Goal: Task Accomplishment & Management: Manage account settings

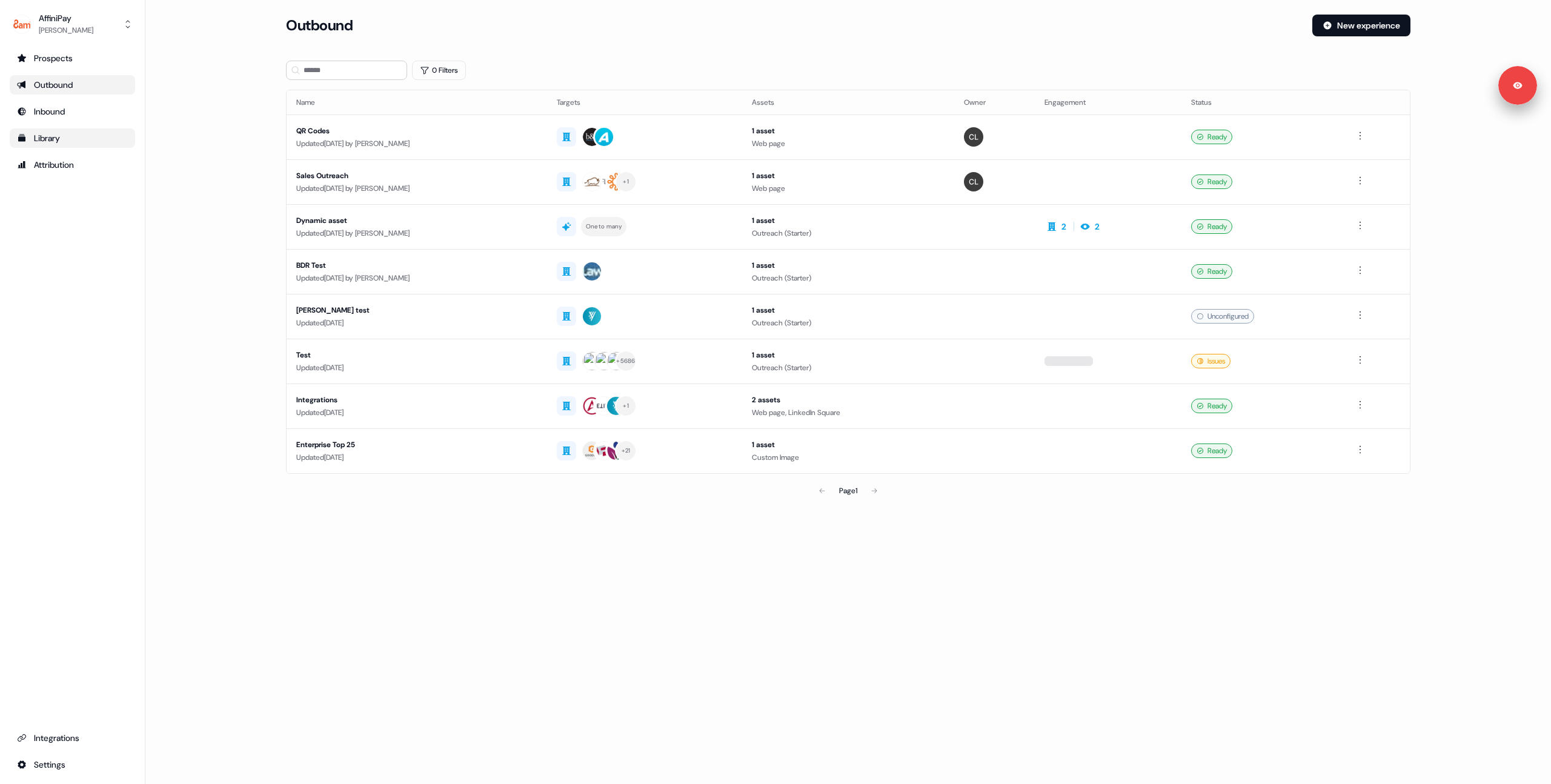
click at [31, 136] on div "Library" at bounding box center [72, 138] width 111 height 12
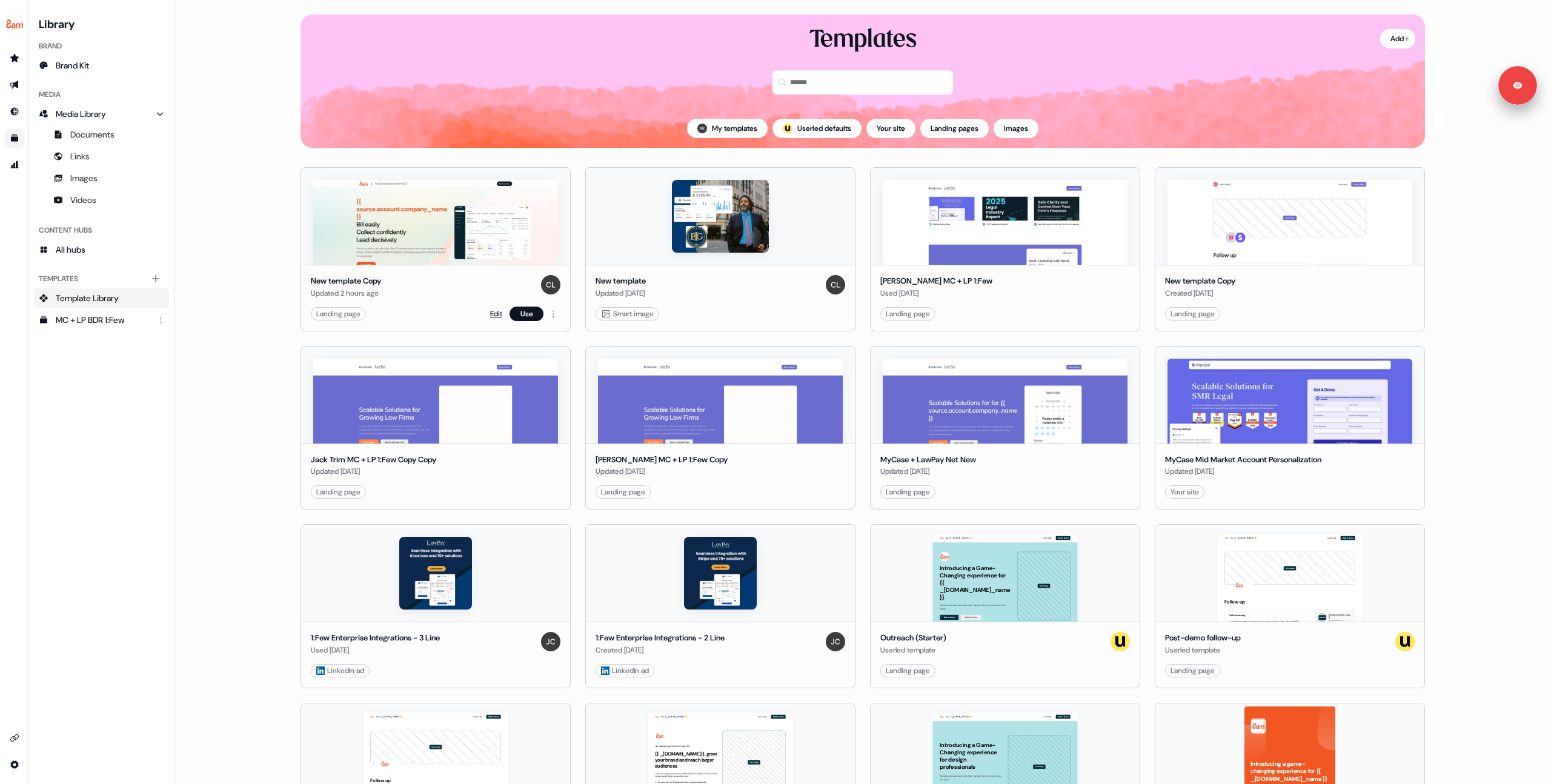
click at [491, 312] on link "Edit" at bounding box center [496, 314] width 12 height 12
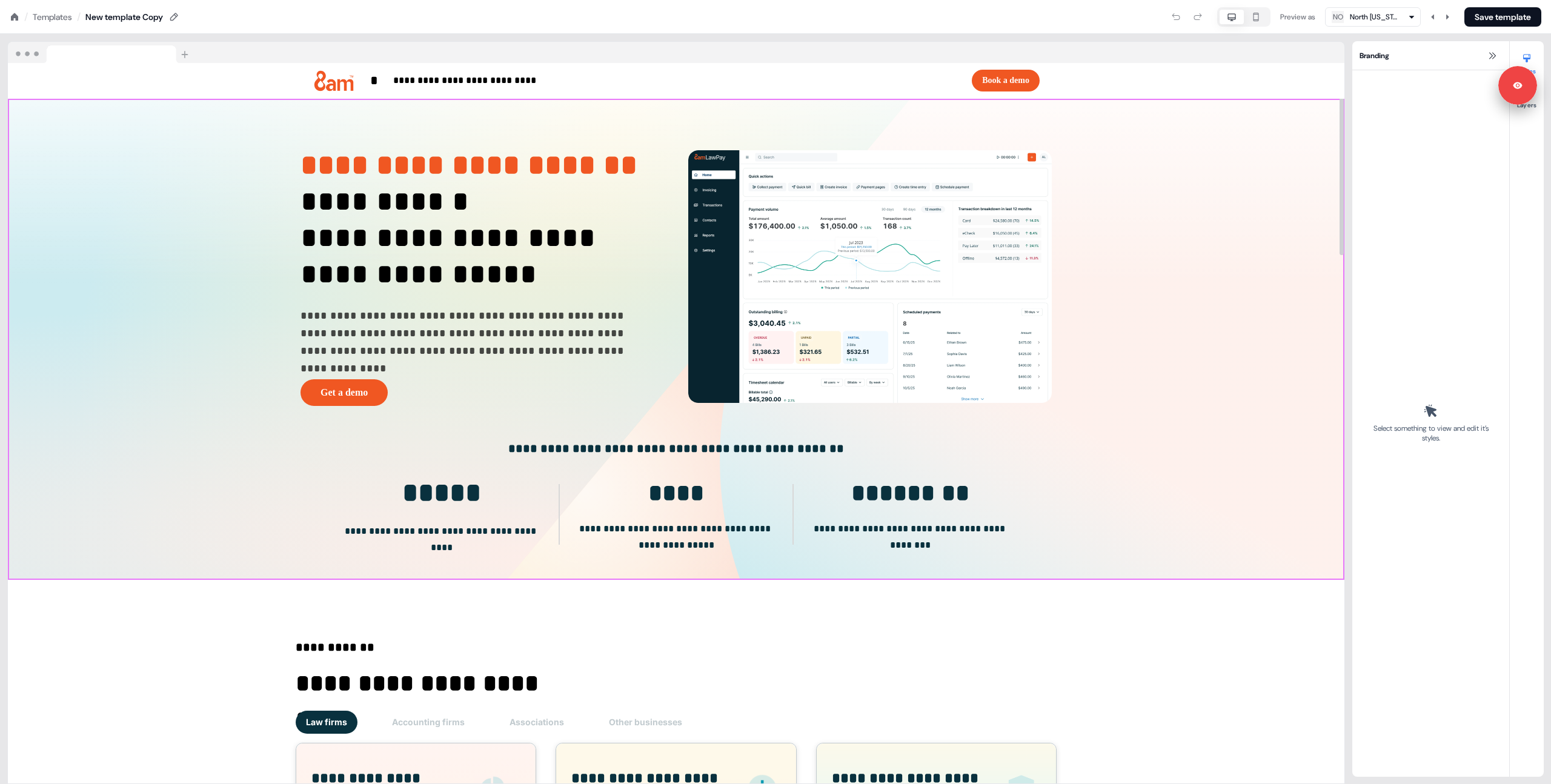
click at [202, 489] on div "**********" at bounding box center [676, 339] width 1336 height 481
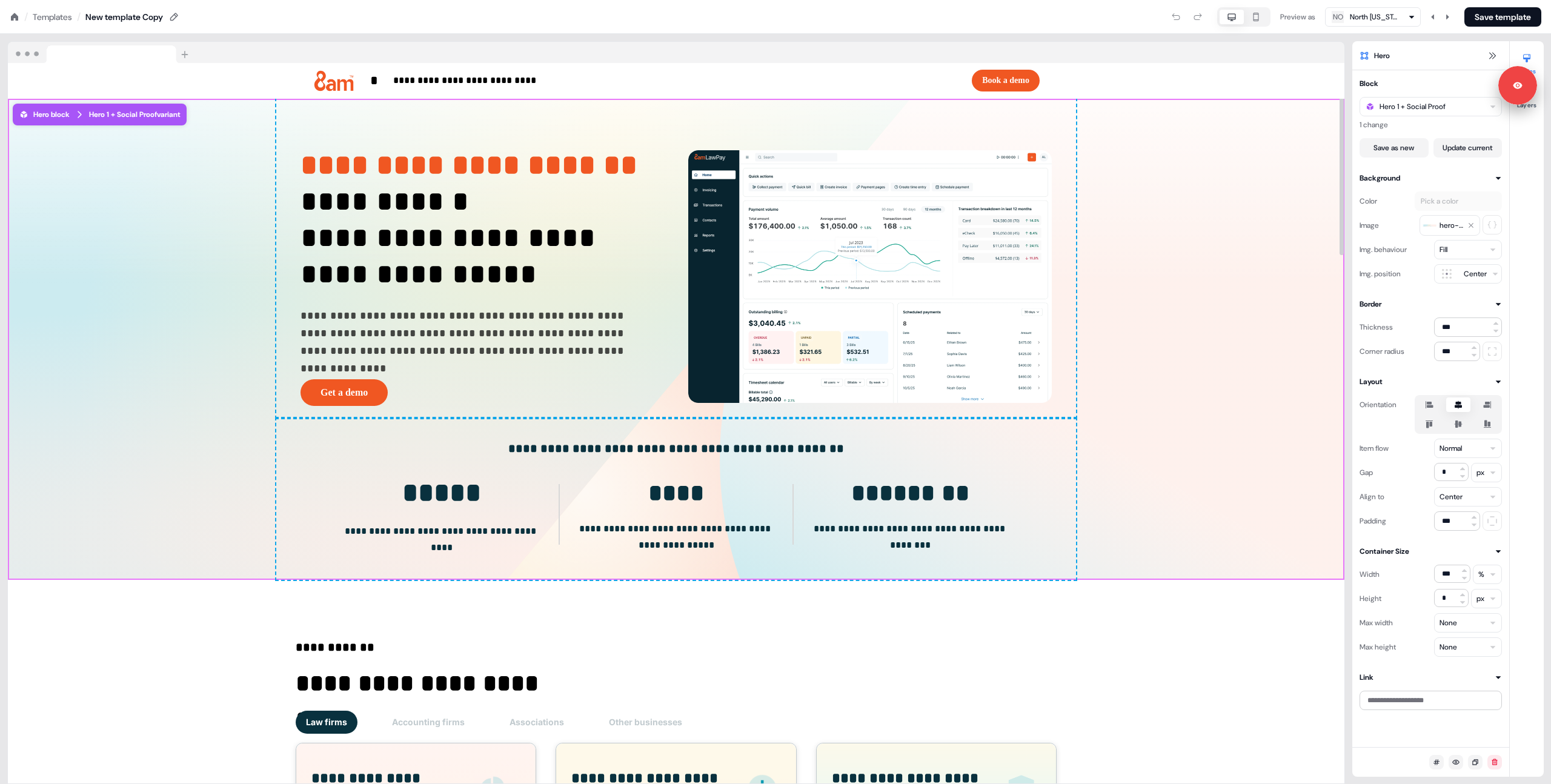
click at [1167, 480] on div "**********" at bounding box center [676, 339] width 1336 height 481
click at [1342, 308] on div at bounding box center [1341, 423] width 6 height 721
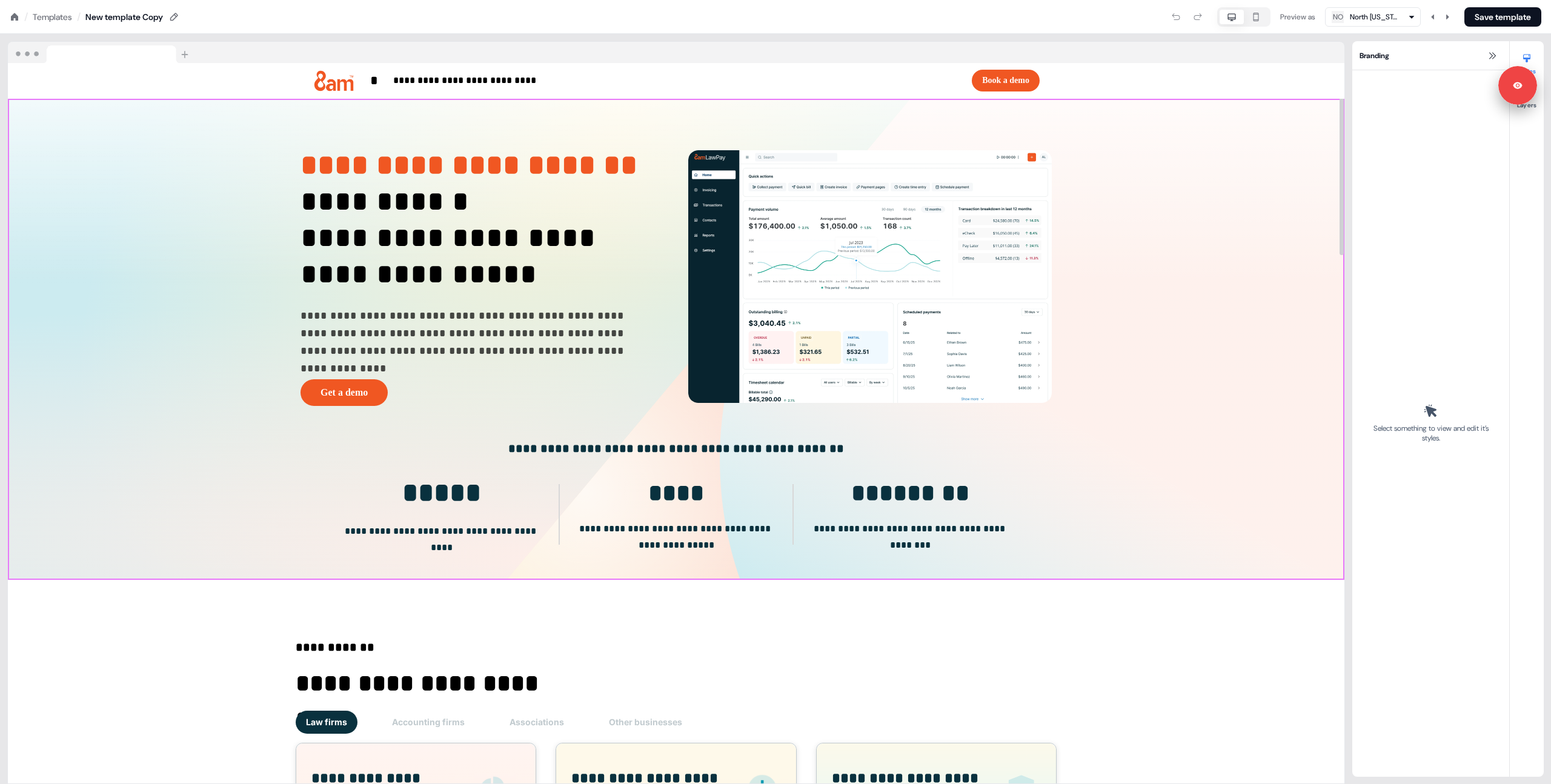
click at [1208, 392] on div "**********" at bounding box center [676, 339] width 1336 height 481
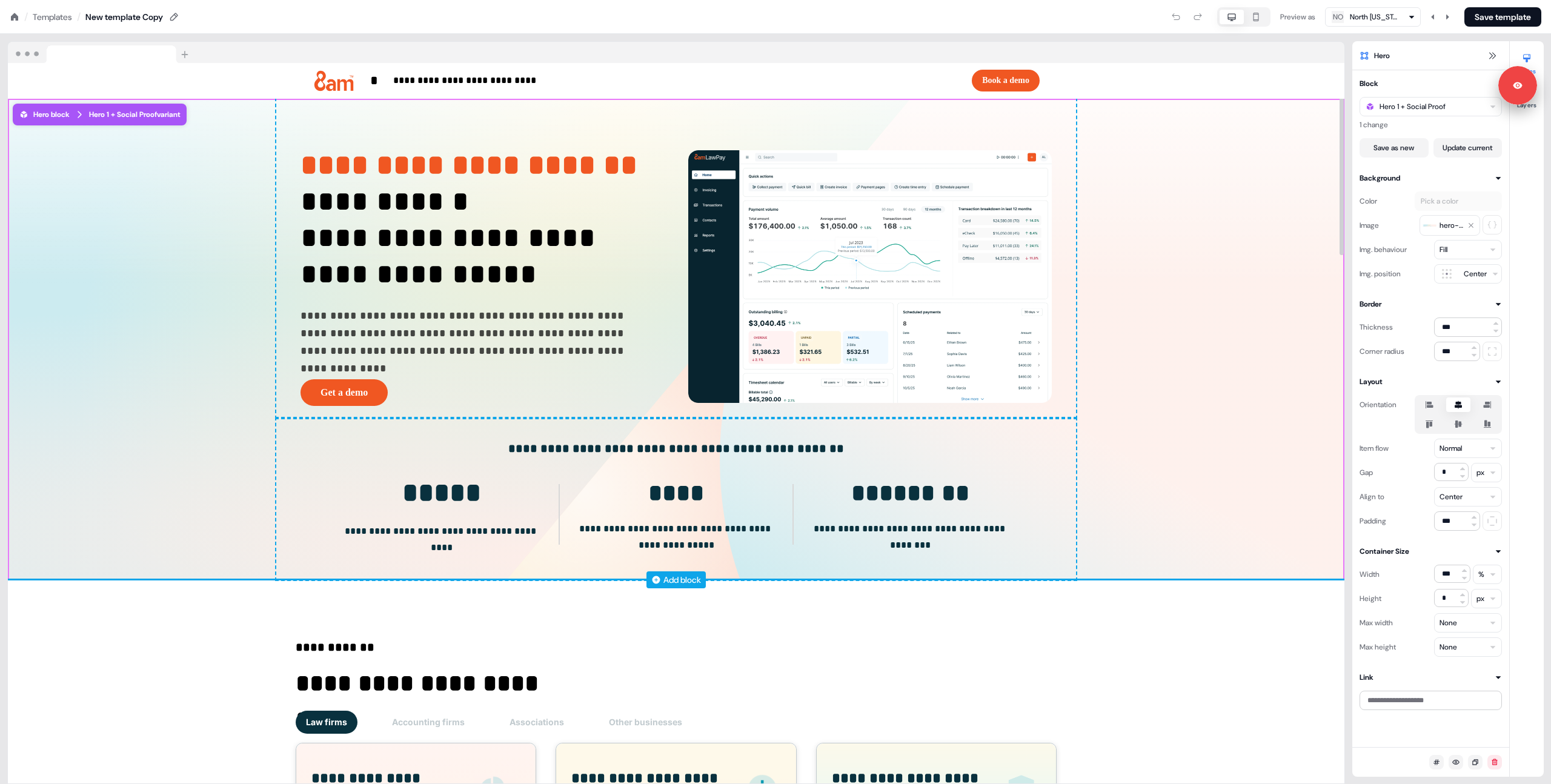
click at [668, 577] on div "Add block" at bounding box center [682, 580] width 37 height 12
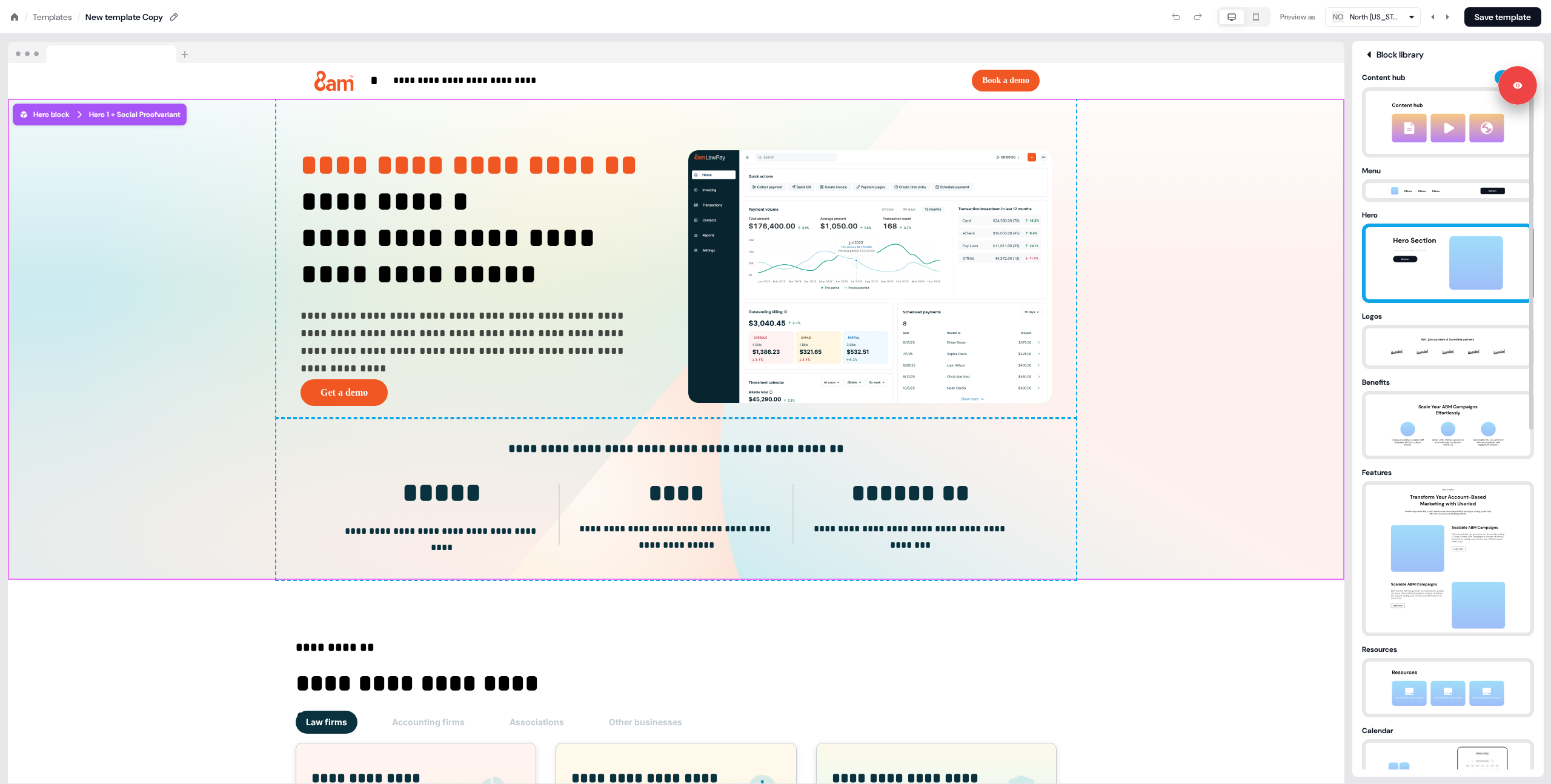
click at [1403, 256] on img at bounding box center [1448, 263] width 127 height 72
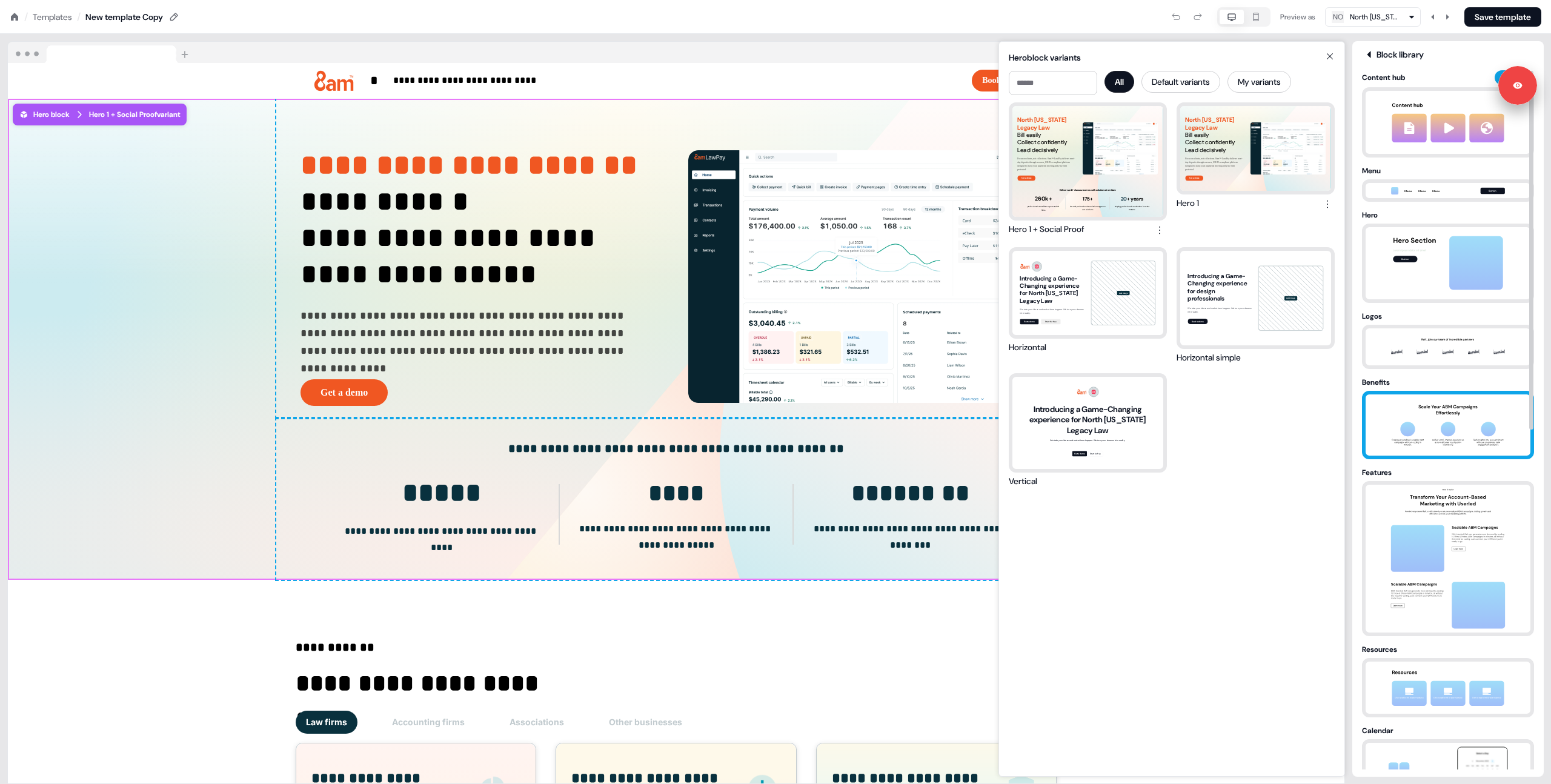
click at [1441, 434] on img at bounding box center [1448, 424] width 127 height 61
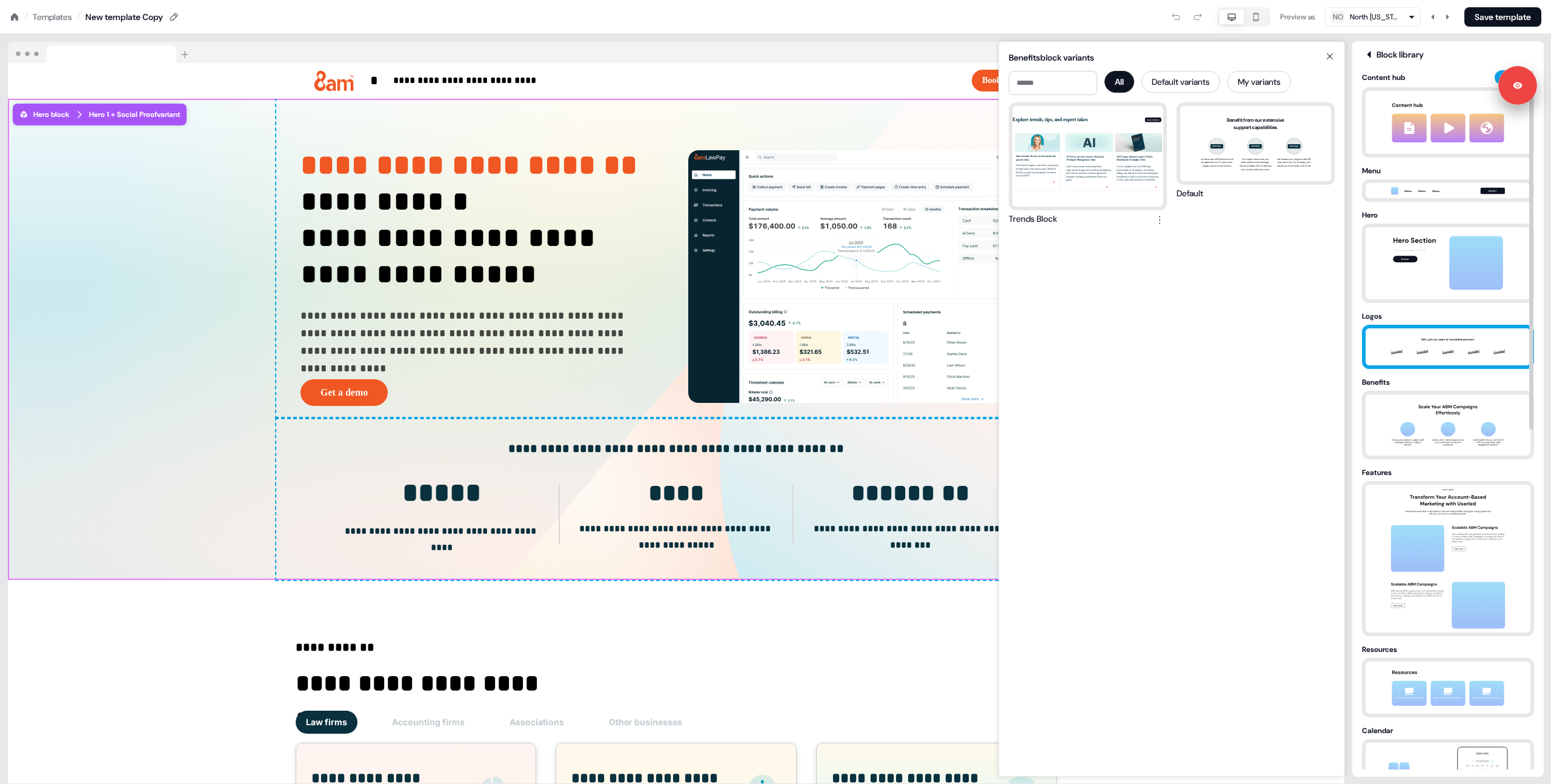
click at [1415, 339] on img at bounding box center [1448, 346] width 127 height 37
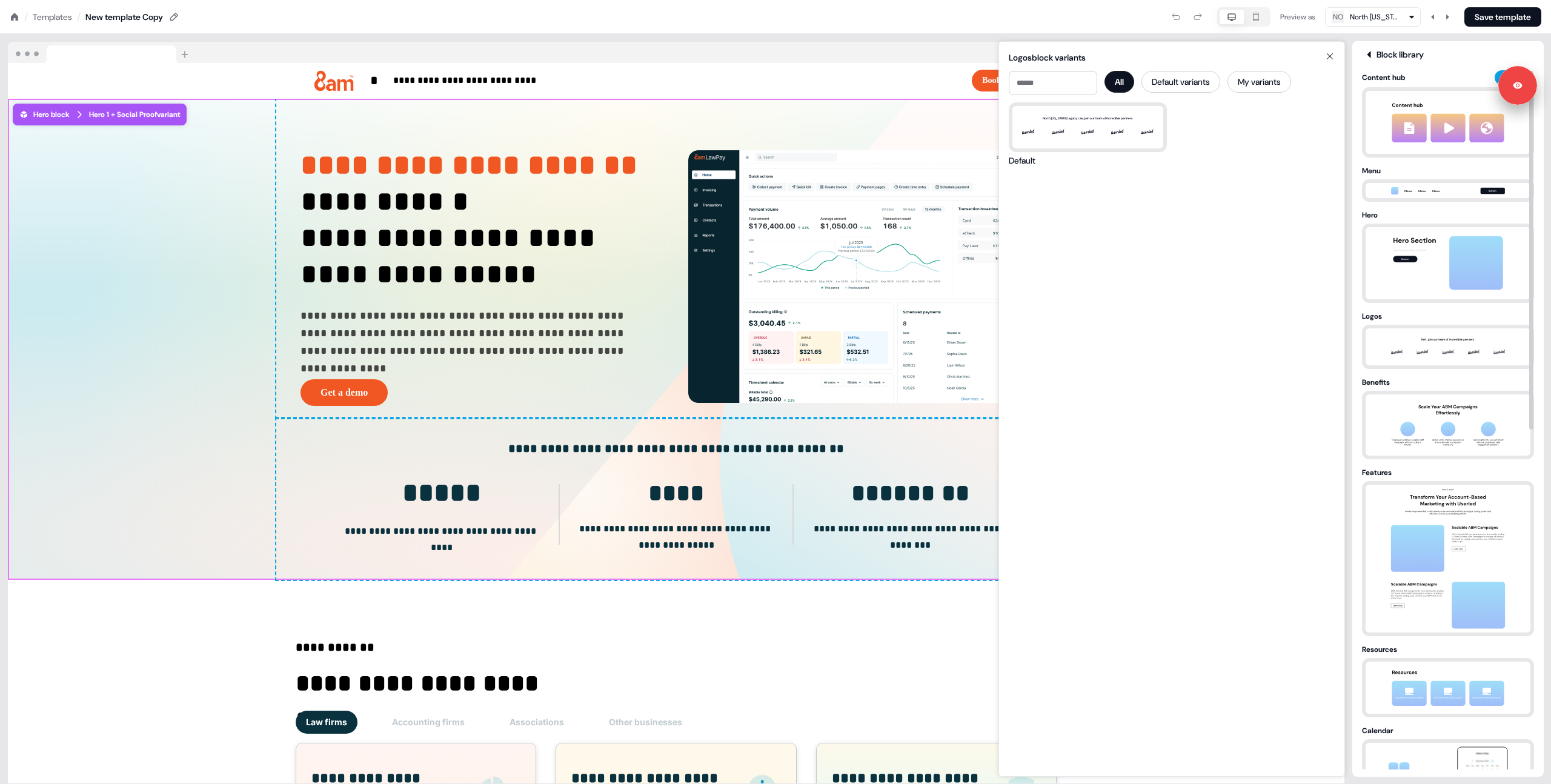
click at [1146, 317] on div "North [US_STATE] Legacy Law, join our team of incredible partners [PERSON_NAME]" at bounding box center [1172, 434] width 326 height 664
click at [1330, 58] on icon at bounding box center [1330, 56] width 14 height 10
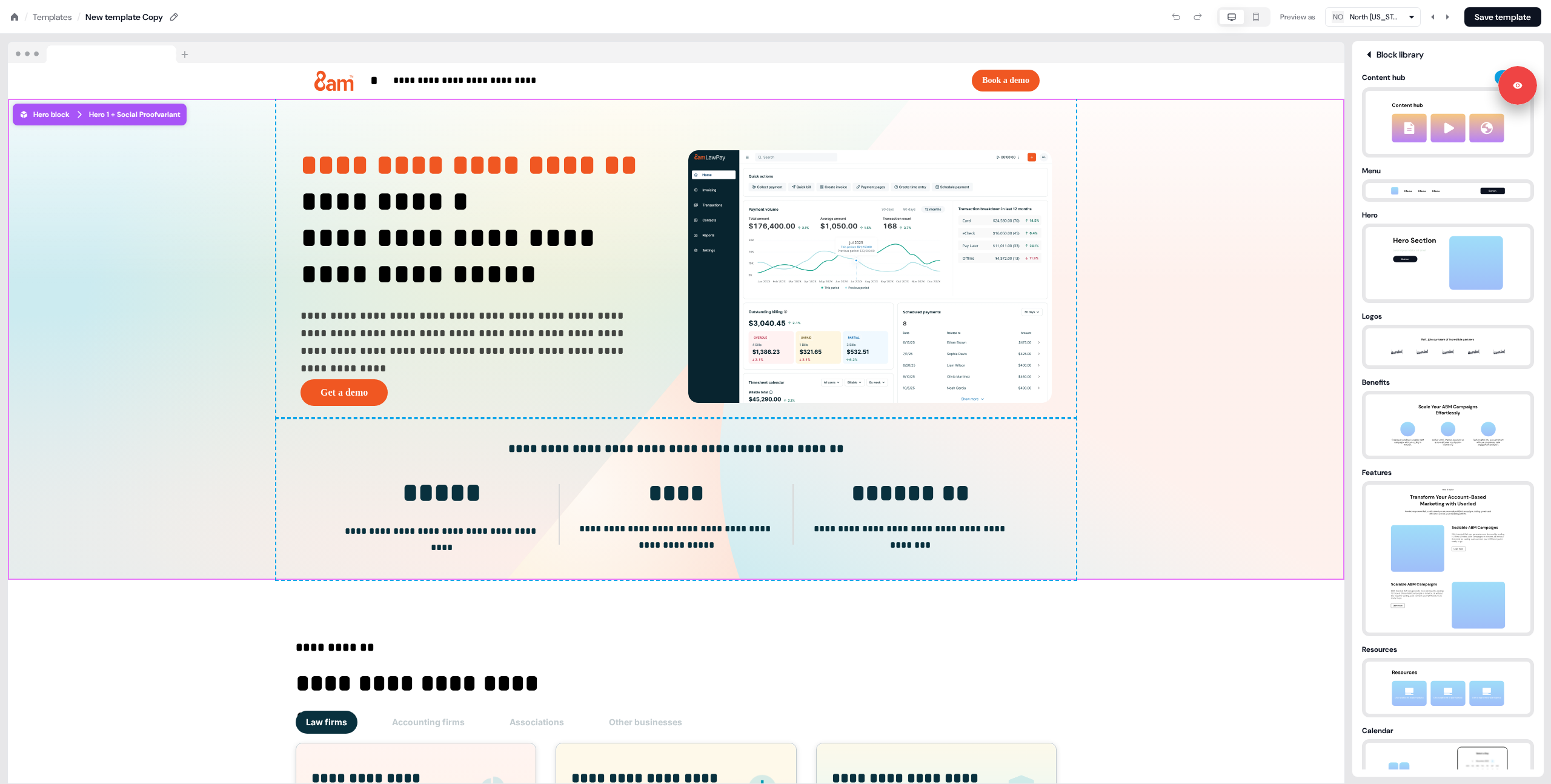
drag, startPoint x: 952, startPoint y: 29, endPoint x: 941, endPoint y: 26, distance: 11.4
click at [941, 26] on nav "/ Templates / New template Copy Preview as NO North [US_STATE] Legacy Law Save …" at bounding box center [776, 17] width 1551 height 34
drag, startPoint x: 56, startPoint y: 753, endPoint x: 79, endPoint y: 739, distance: 26.9
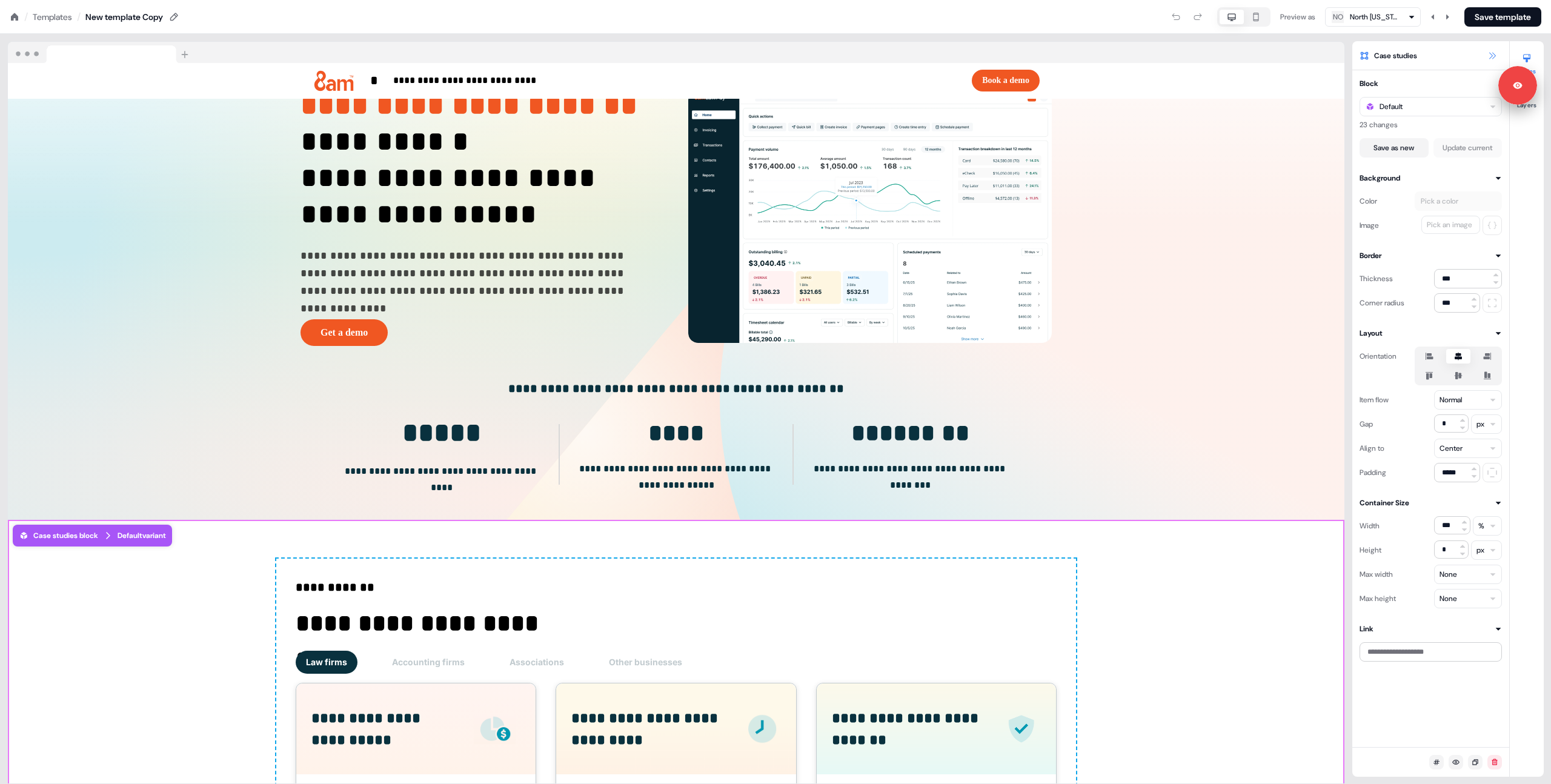
click at [1490, 53] on icon at bounding box center [1492, 56] width 7 height 7
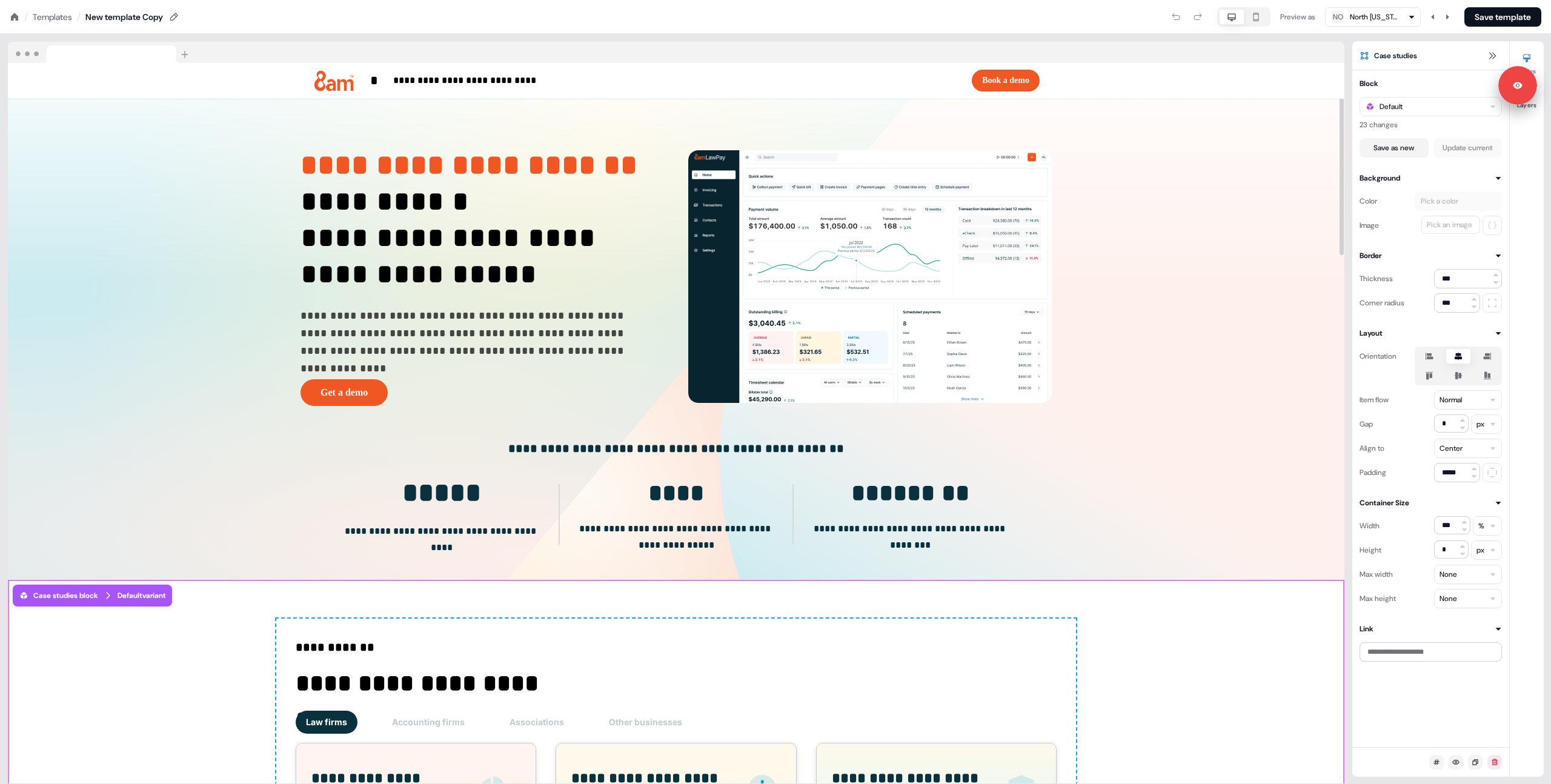
click at [733, 37] on div "**********" at bounding box center [676, 409] width 1352 height 750
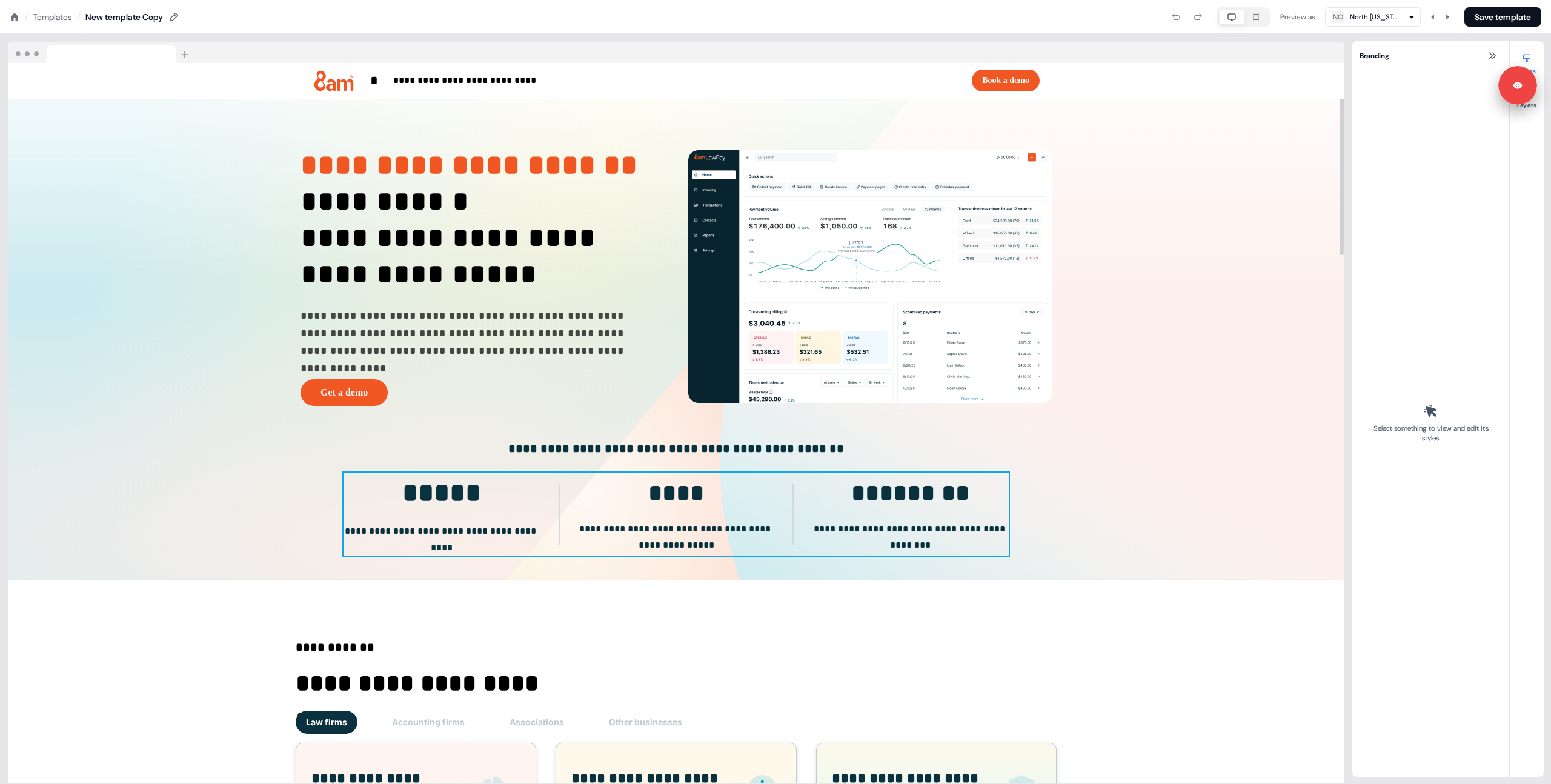
click at [565, 475] on div "**********" at bounding box center [676, 513] width 665 height 83
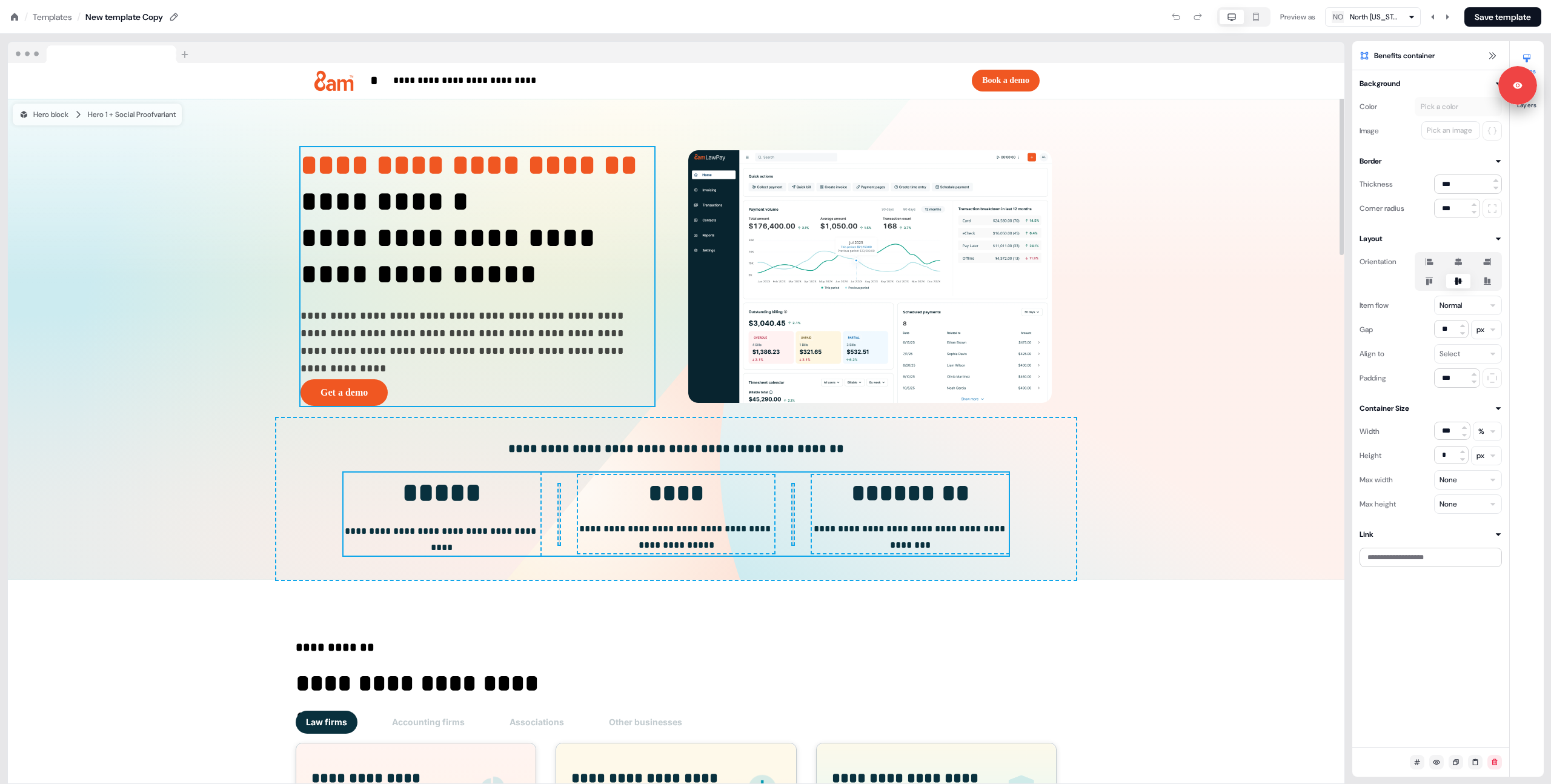
click at [446, 367] on div "**********" at bounding box center [477, 277] width 354 height 259
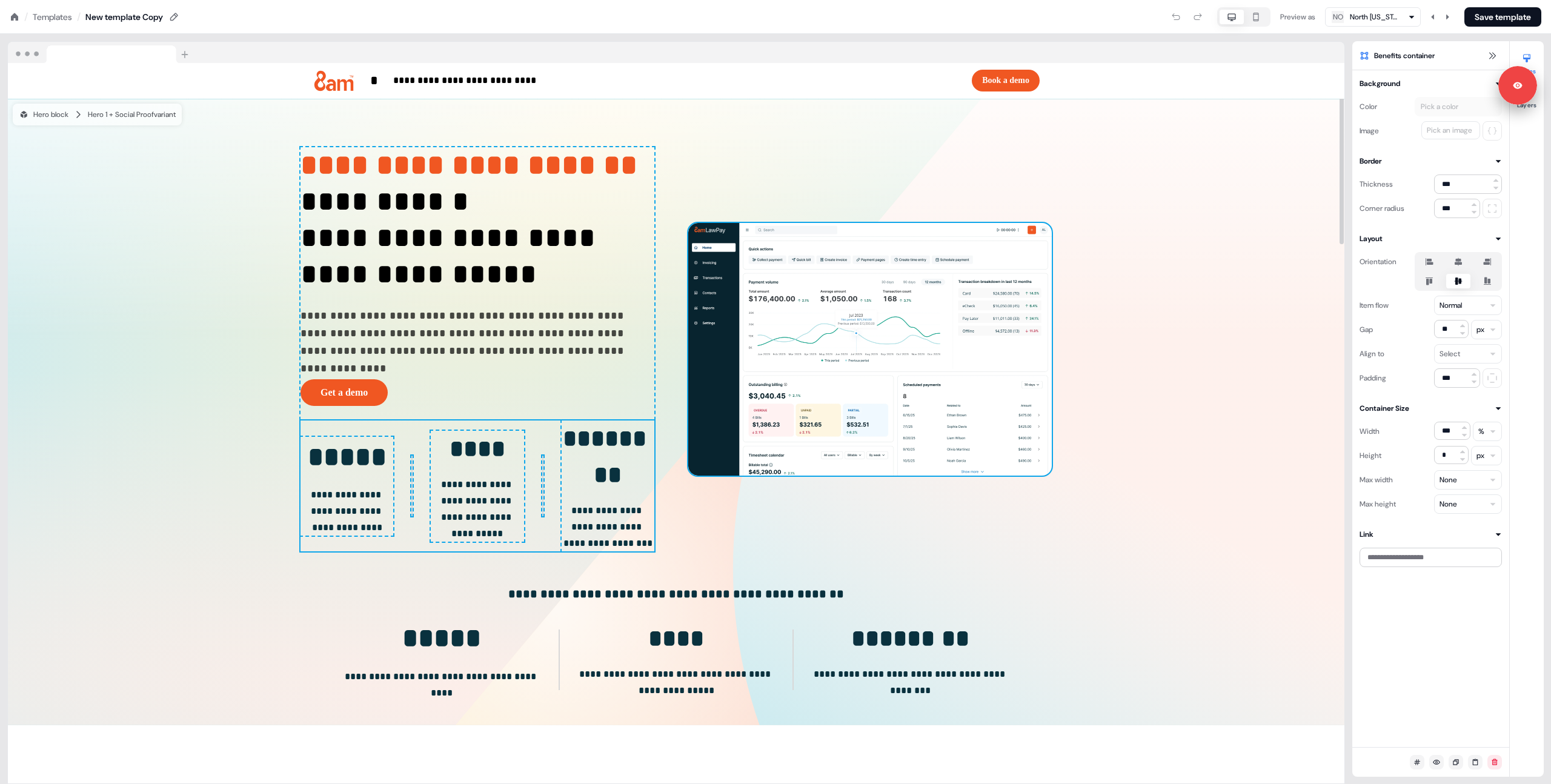
click at [740, 337] on img at bounding box center [870, 349] width 364 height 253
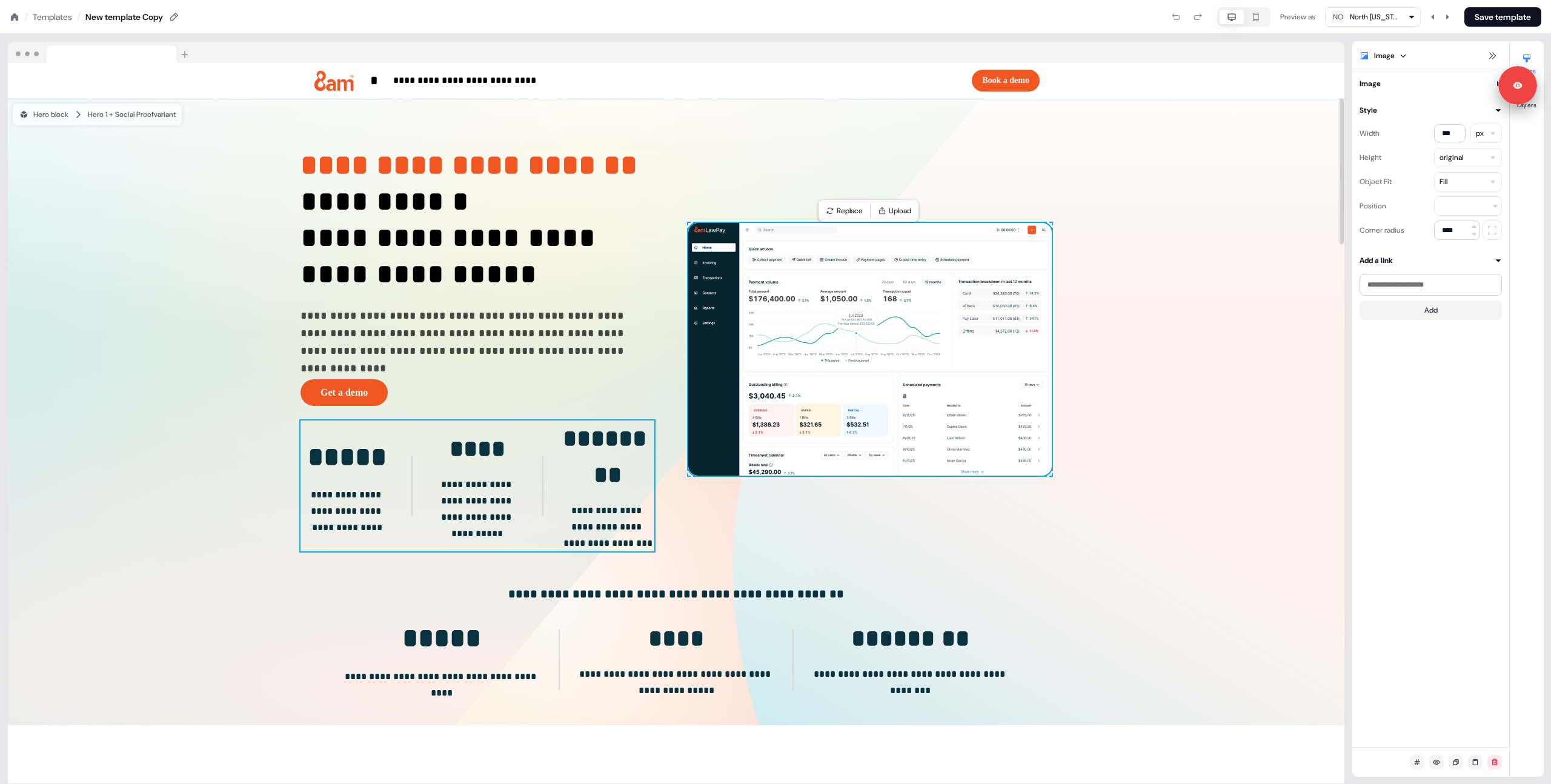
click at [424, 451] on div "**********" at bounding box center [477, 486] width 354 height 131
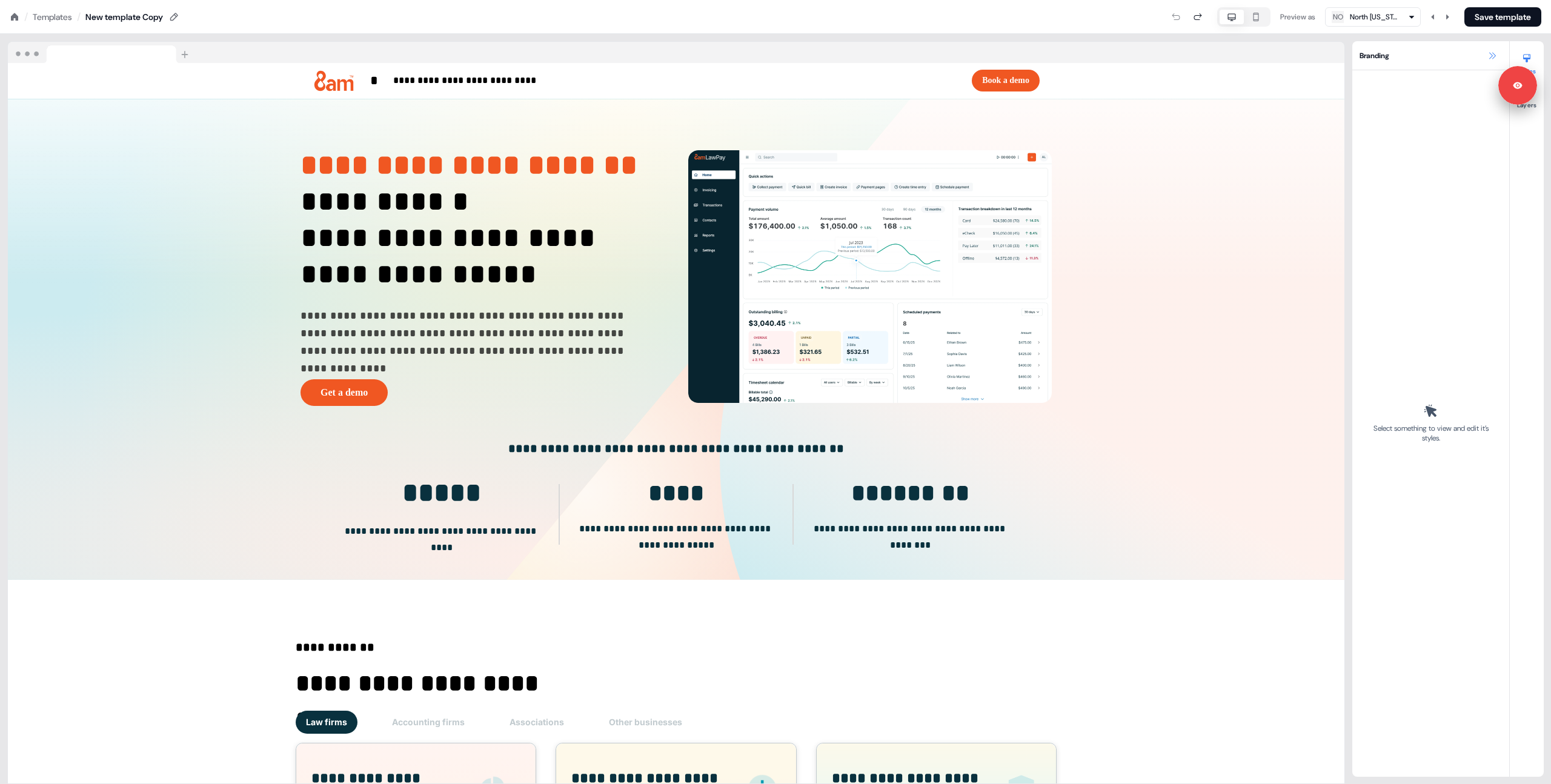
click at [1491, 56] on icon at bounding box center [1492, 56] width 10 height 10
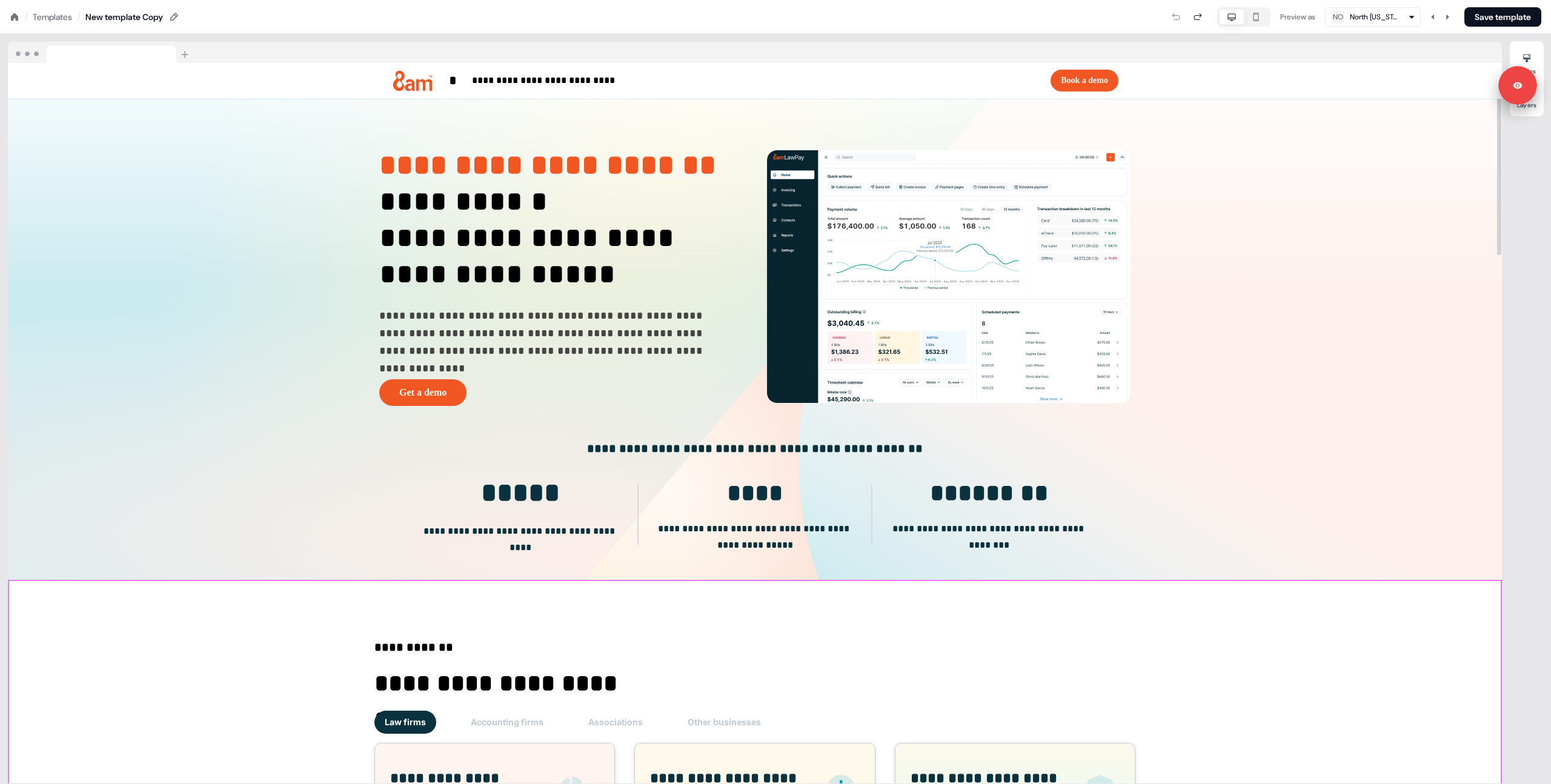
drag, startPoint x: 261, startPoint y: 618, endPoint x: 345, endPoint y: 525, distance: 125.3
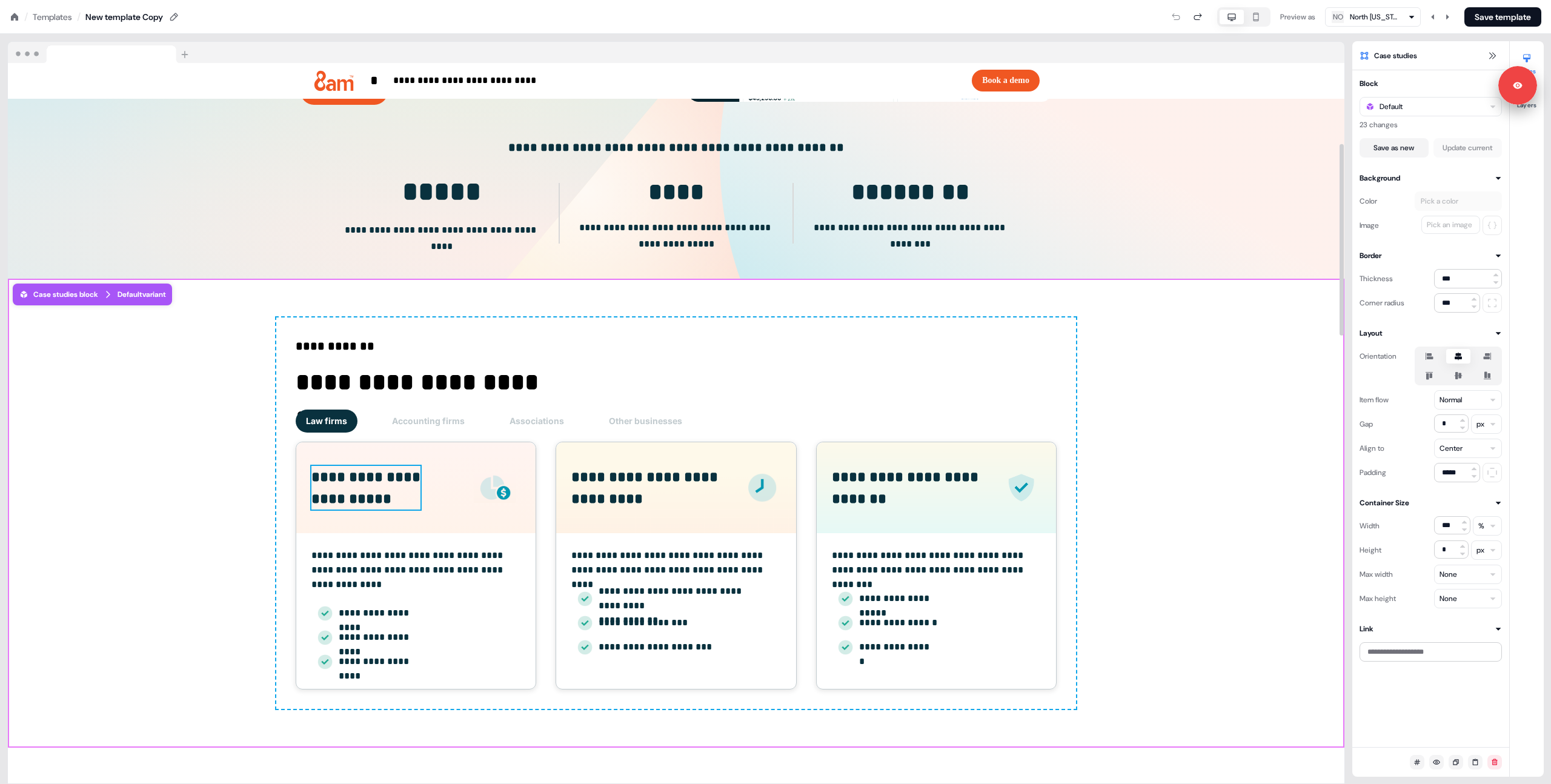
scroll to position [304, 0]
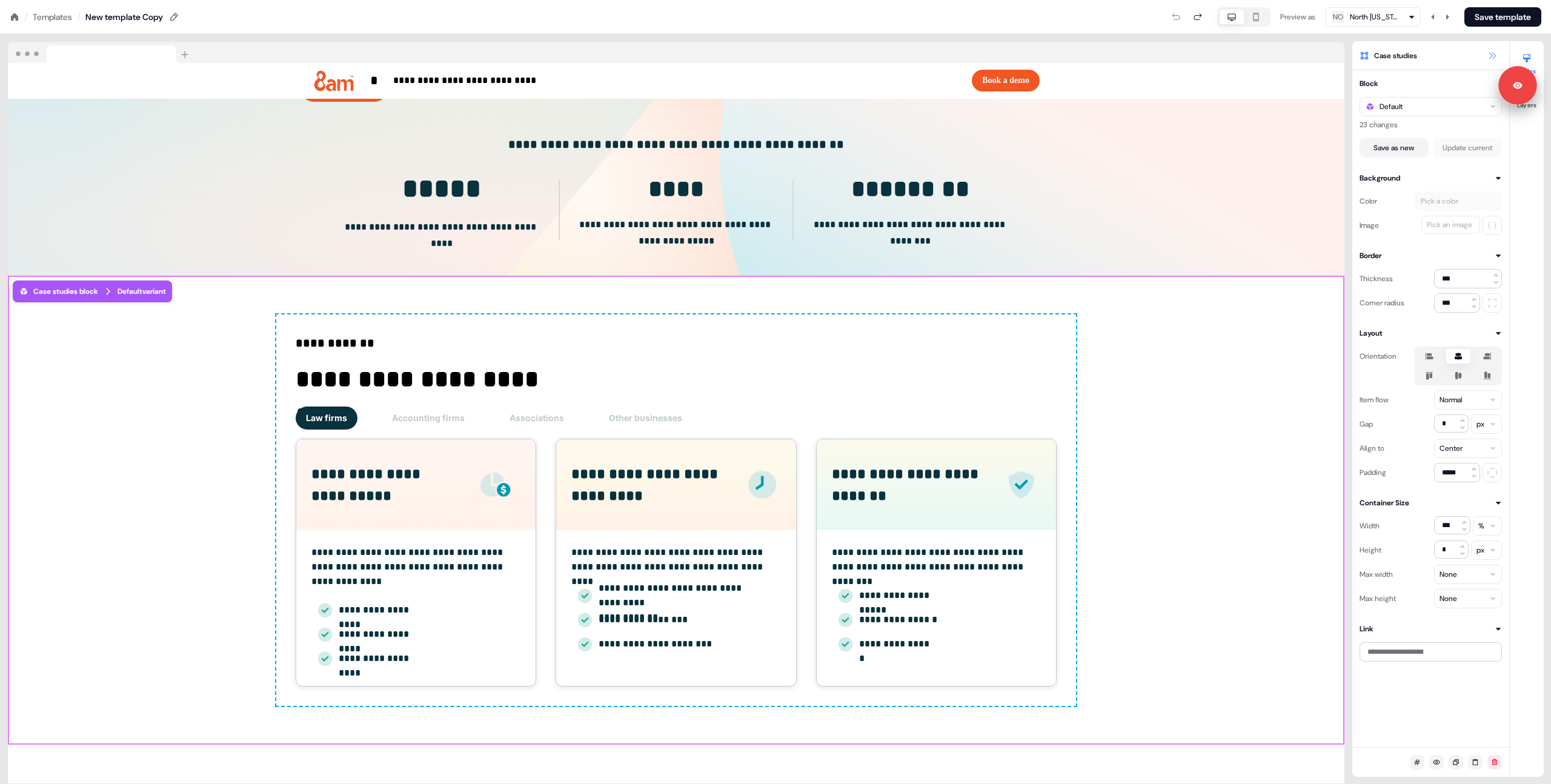
click at [1496, 57] on icon at bounding box center [1492, 56] width 10 height 10
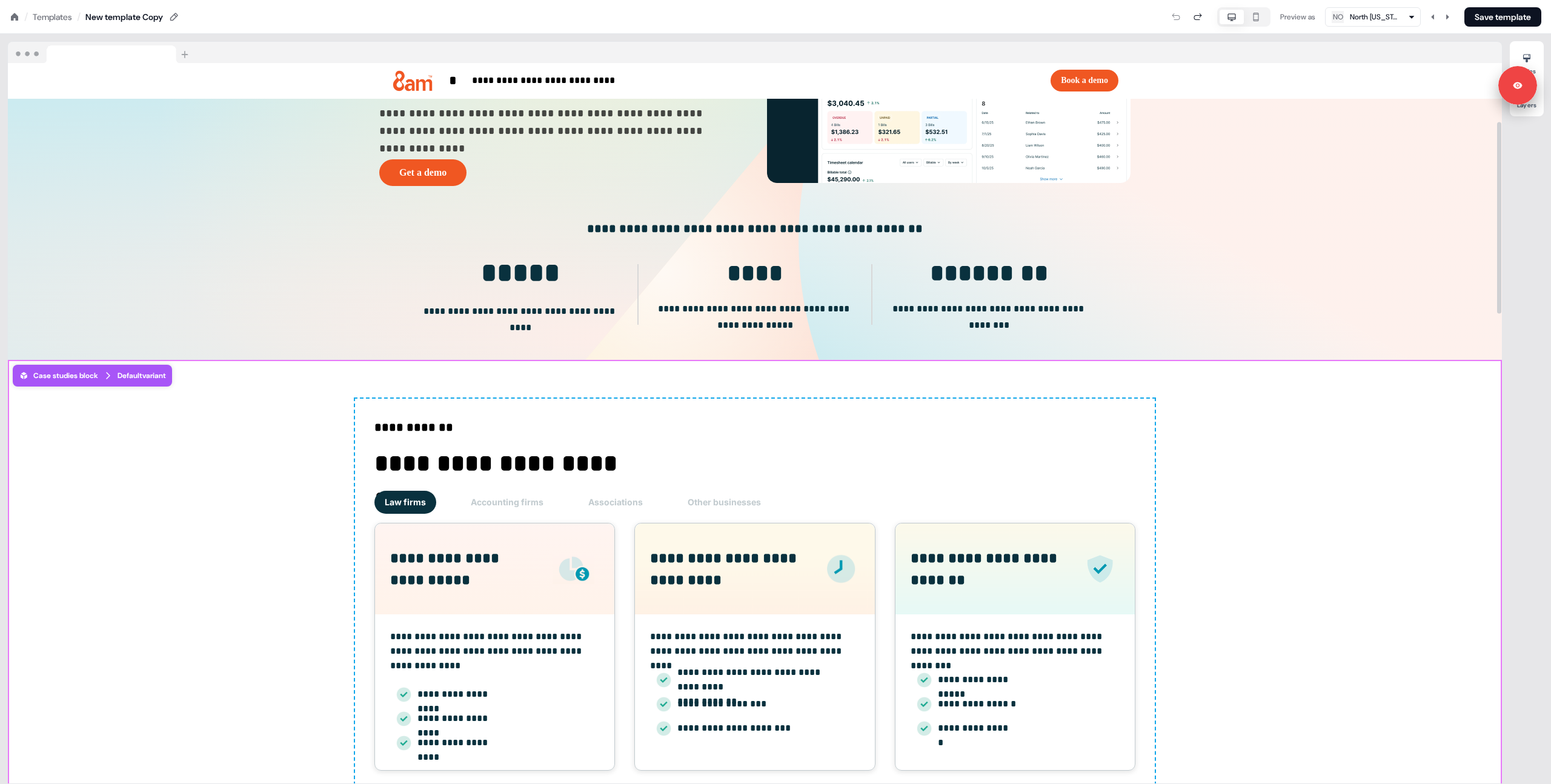
drag, startPoint x: 288, startPoint y: 525, endPoint x: 253, endPoint y: 520, distance: 35.4
click at [282, 524] on div "**********" at bounding box center [755, 594] width 1494 height 469
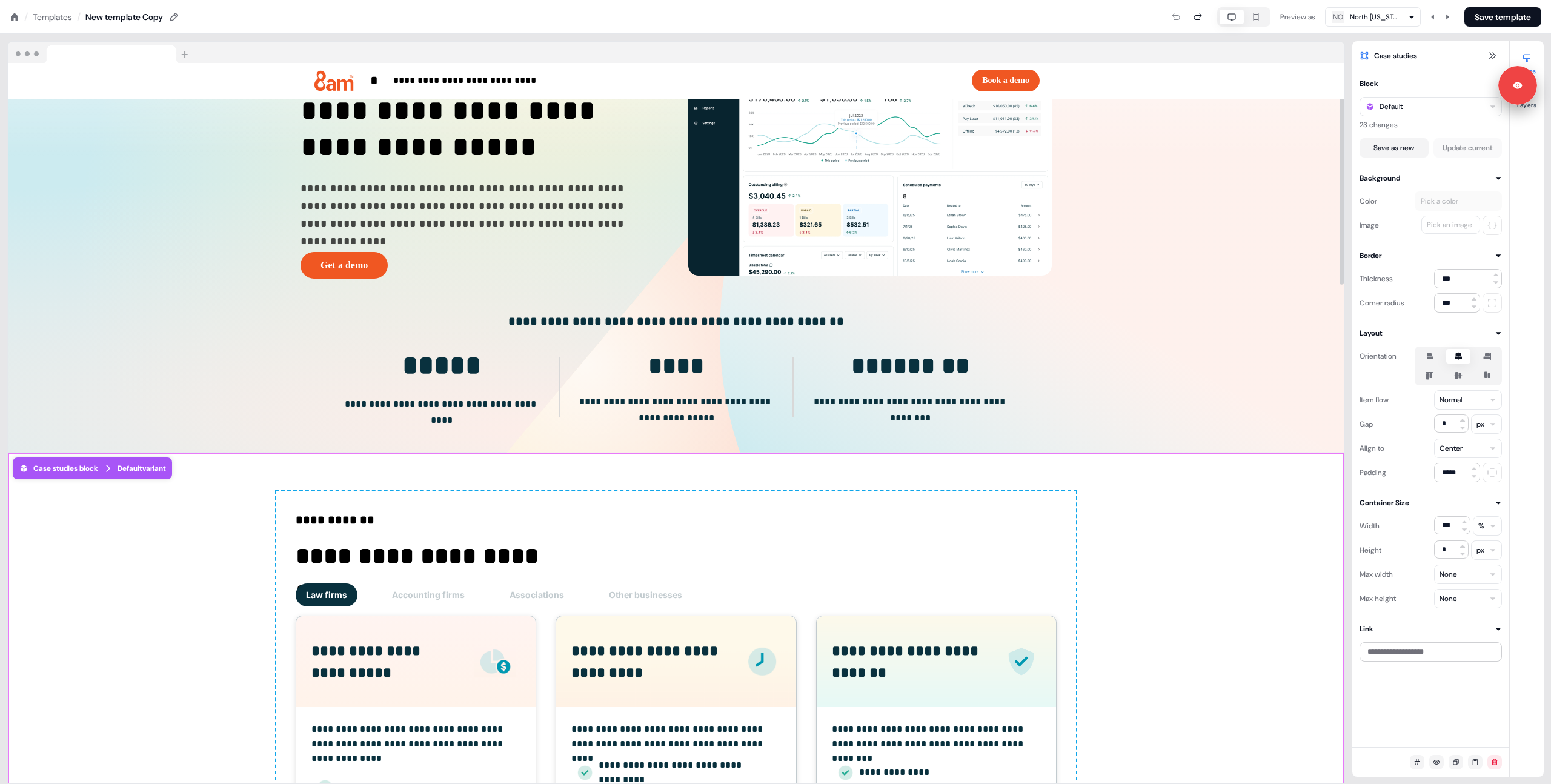
scroll to position [102, 0]
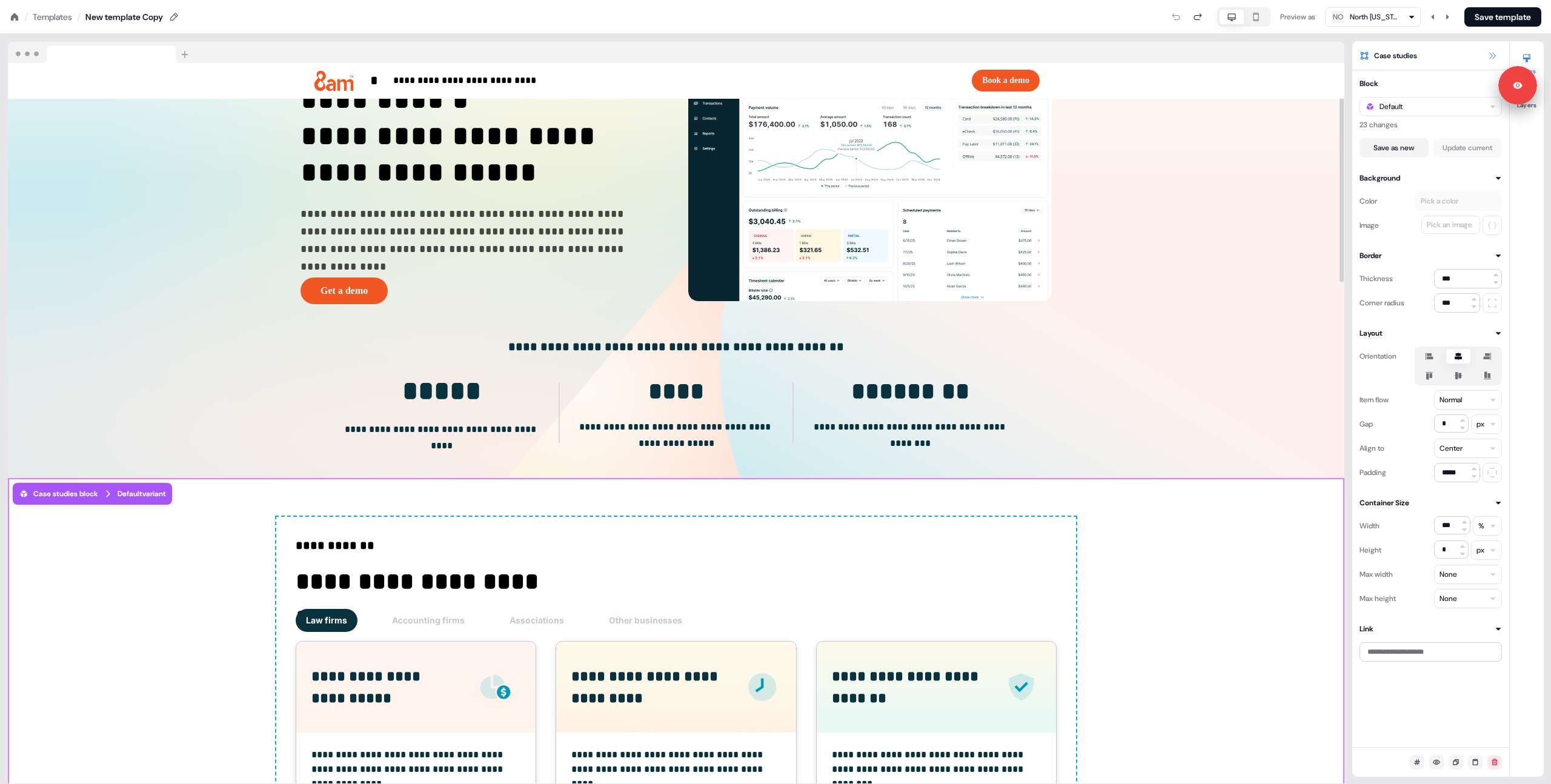
click at [1494, 57] on icon at bounding box center [1492, 56] width 7 height 7
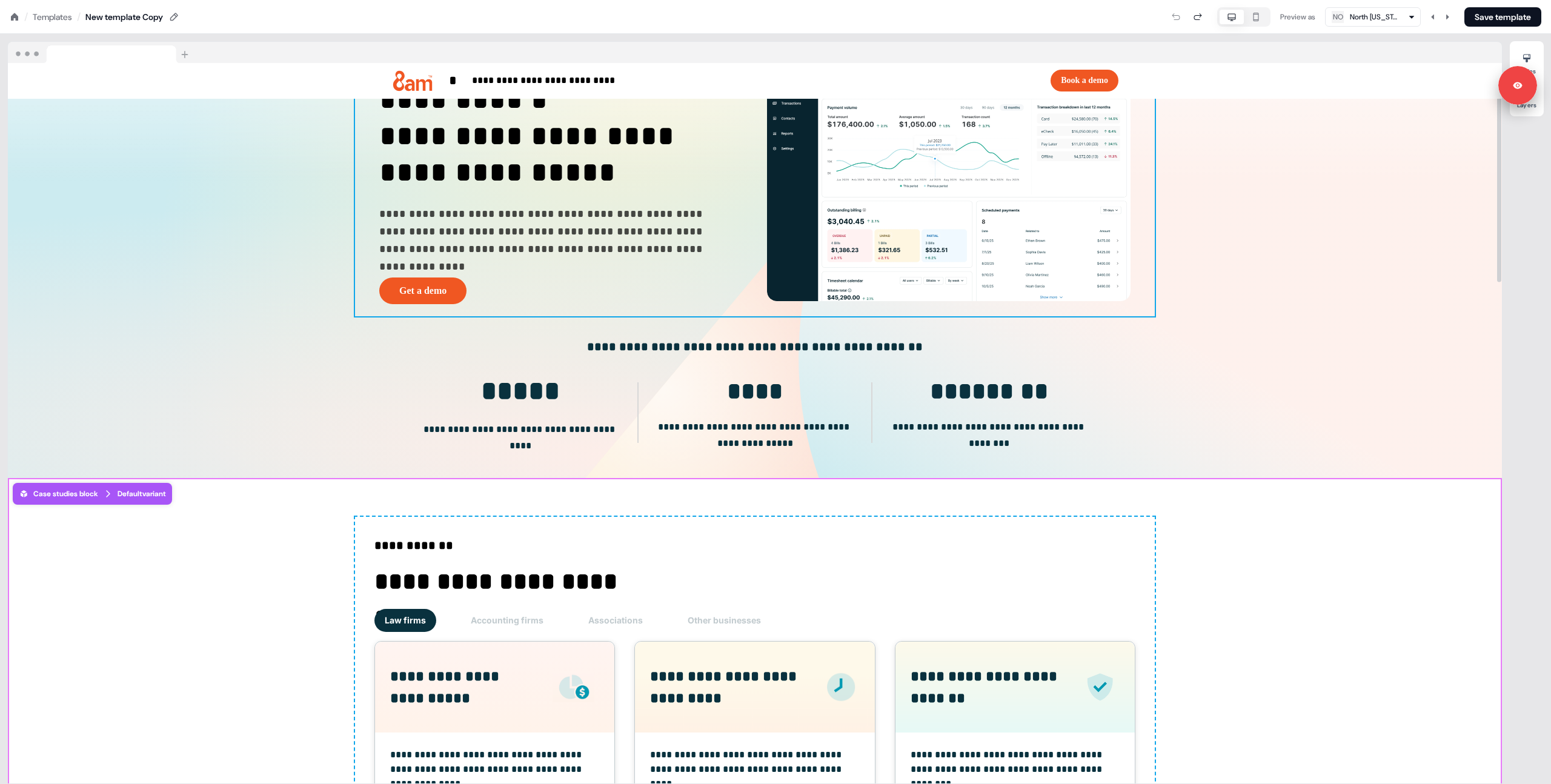
scroll to position [0, 0]
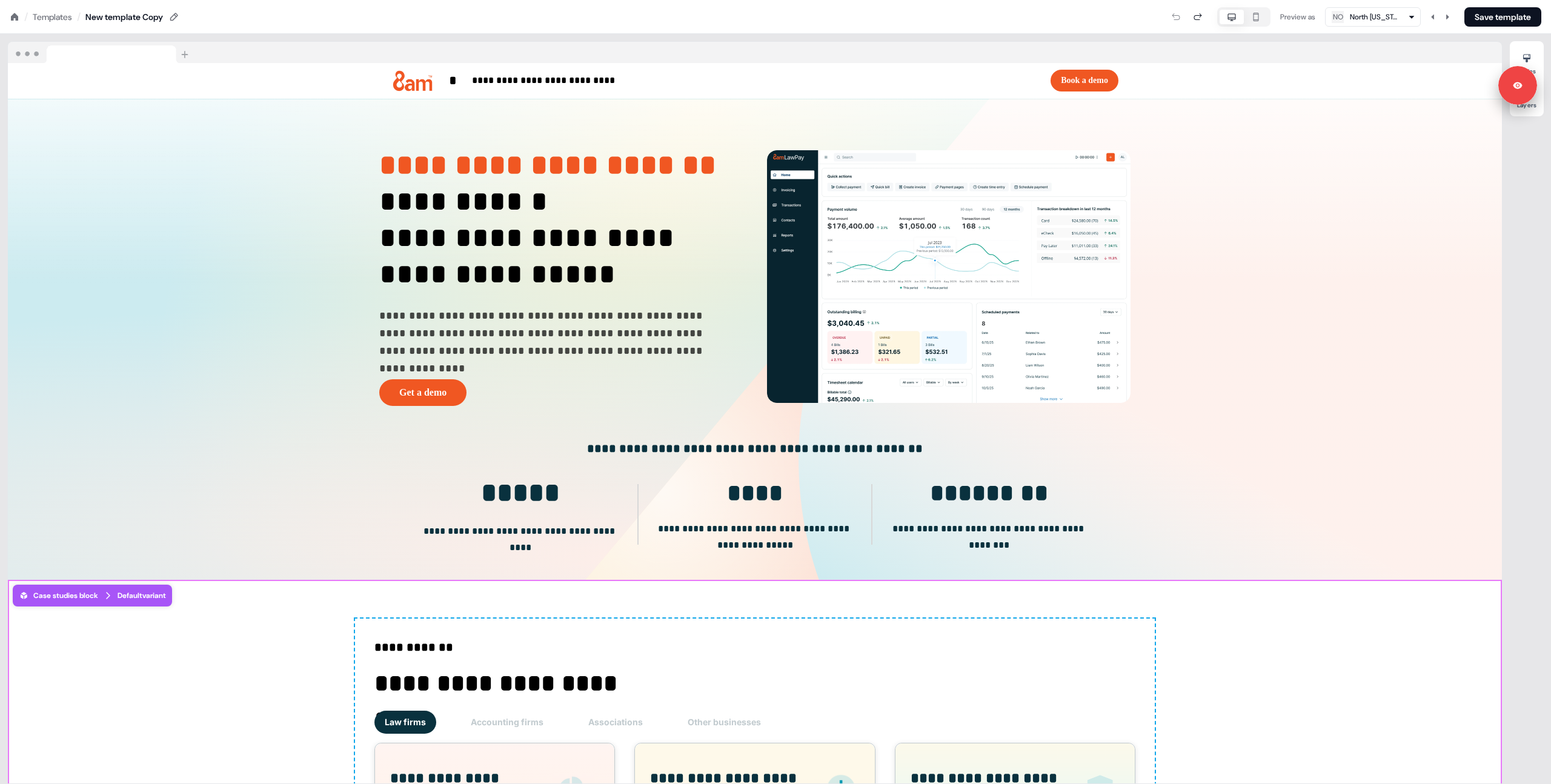
drag, startPoint x: 788, startPoint y: 16, endPoint x: 766, endPoint y: 22, distance: 22.8
click at [766, 22] on div "Preview as NO North [US_STATE] Legacy Law Save template" at bounding box center [861, 17] width 1361 height 20
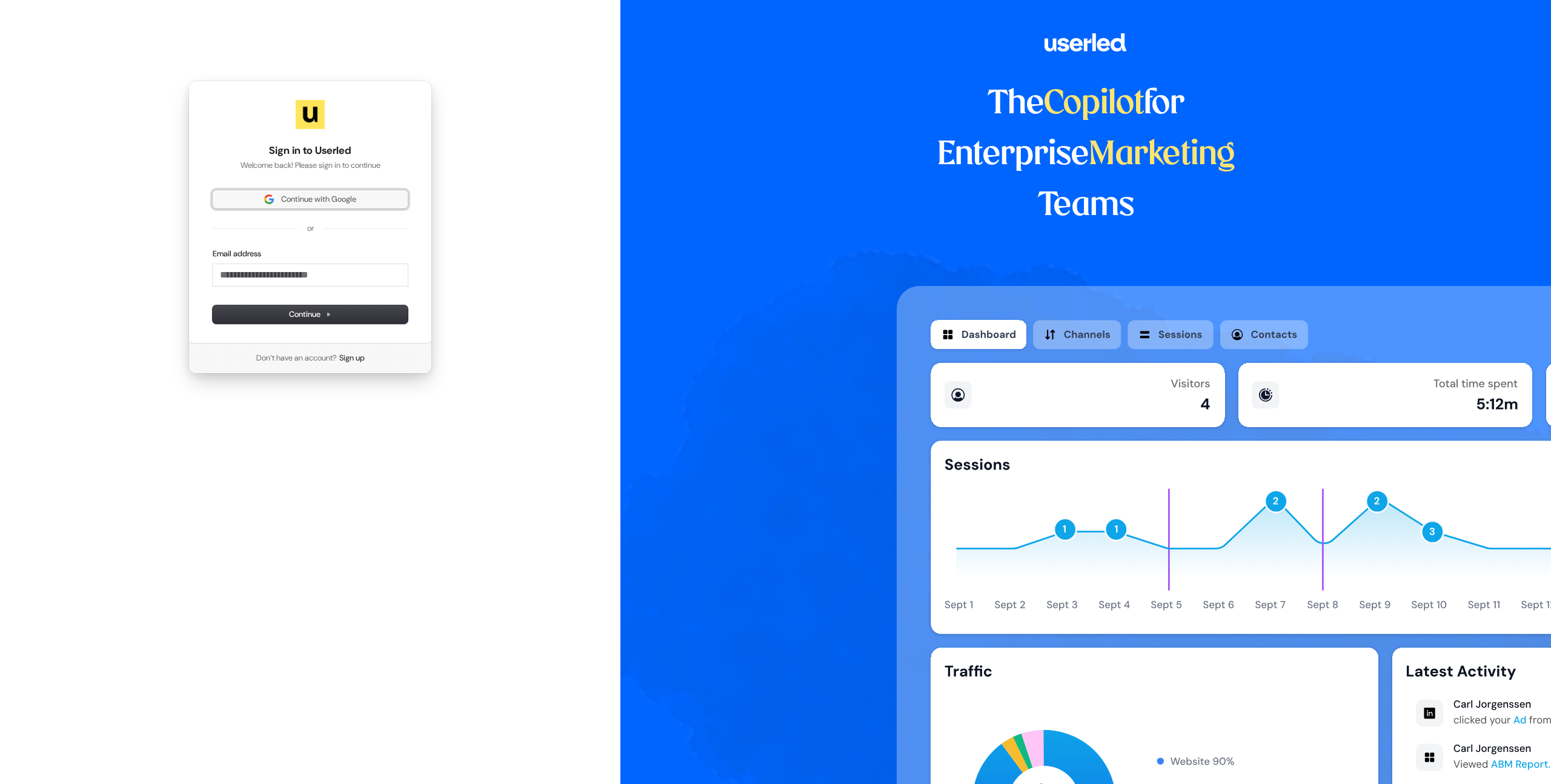
click at [306, 197] on span "Continue with Google" at bounding box center [318, 199] width 75 height 11
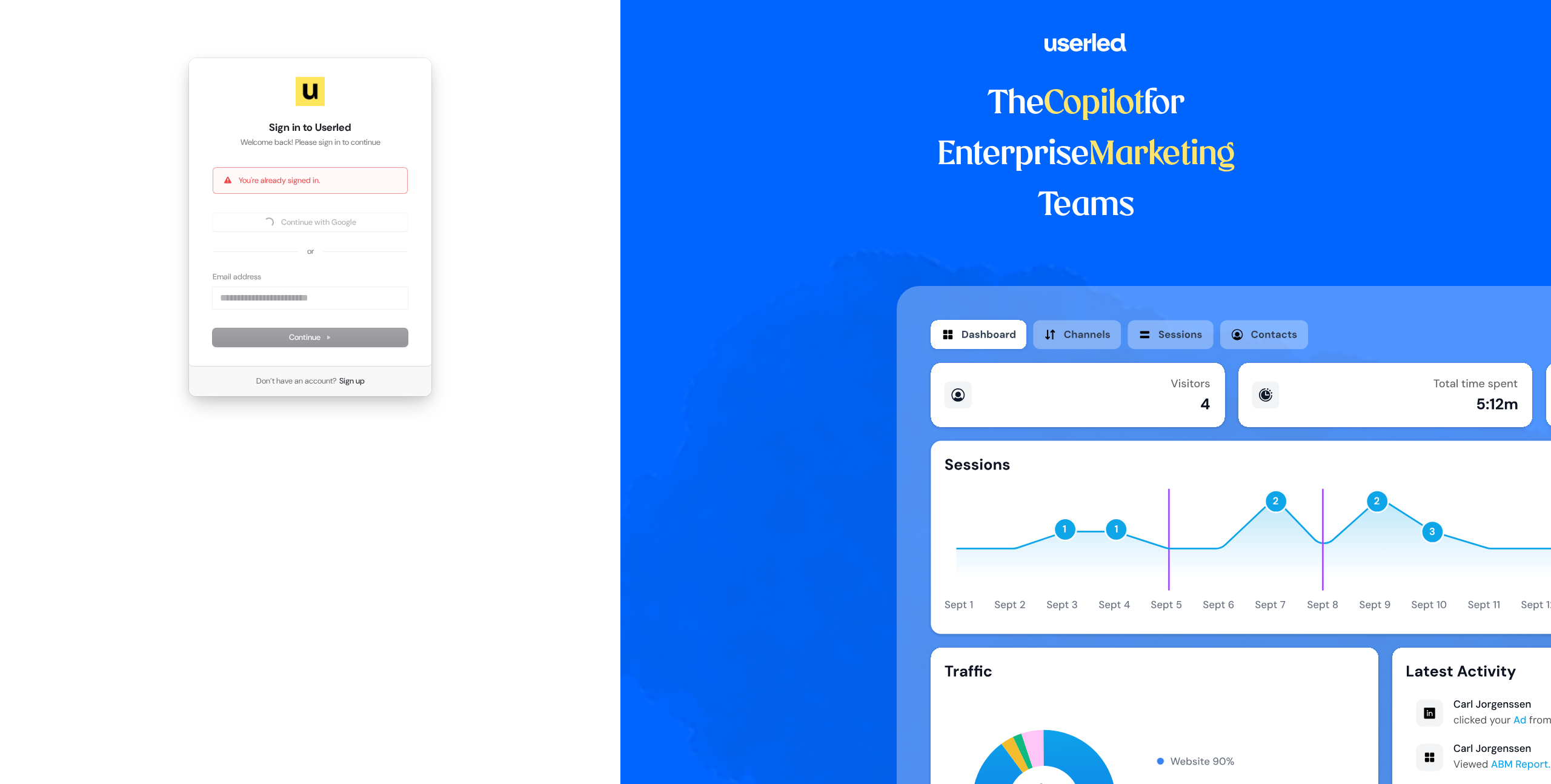
drag, startPoint x: 576, startPoint y: 235, endPoint x: 561, endPoint y: 214, distance: 25.8
click at [572, 230] on div "Sign in to Userled Welcome back! Please sign in to continue You're already sign…" at bounding box center [310, 227] width 620 height 455
drag, startPoint x: 145, startPoint y: 209, endPoint x: 132, endPoint y: 197, distance: 17.7
click at [141, 208] on div "Sign in to Userled Welcome back! Please sign in to continue You're already sign…" at bounding box center [310, 227] width 620 height 455
click at [132, 162] on div "Sign in to Userled Welcome back! Please sign in to continue You're already sign…" at bounding box center [310, 227] width 620 height 455
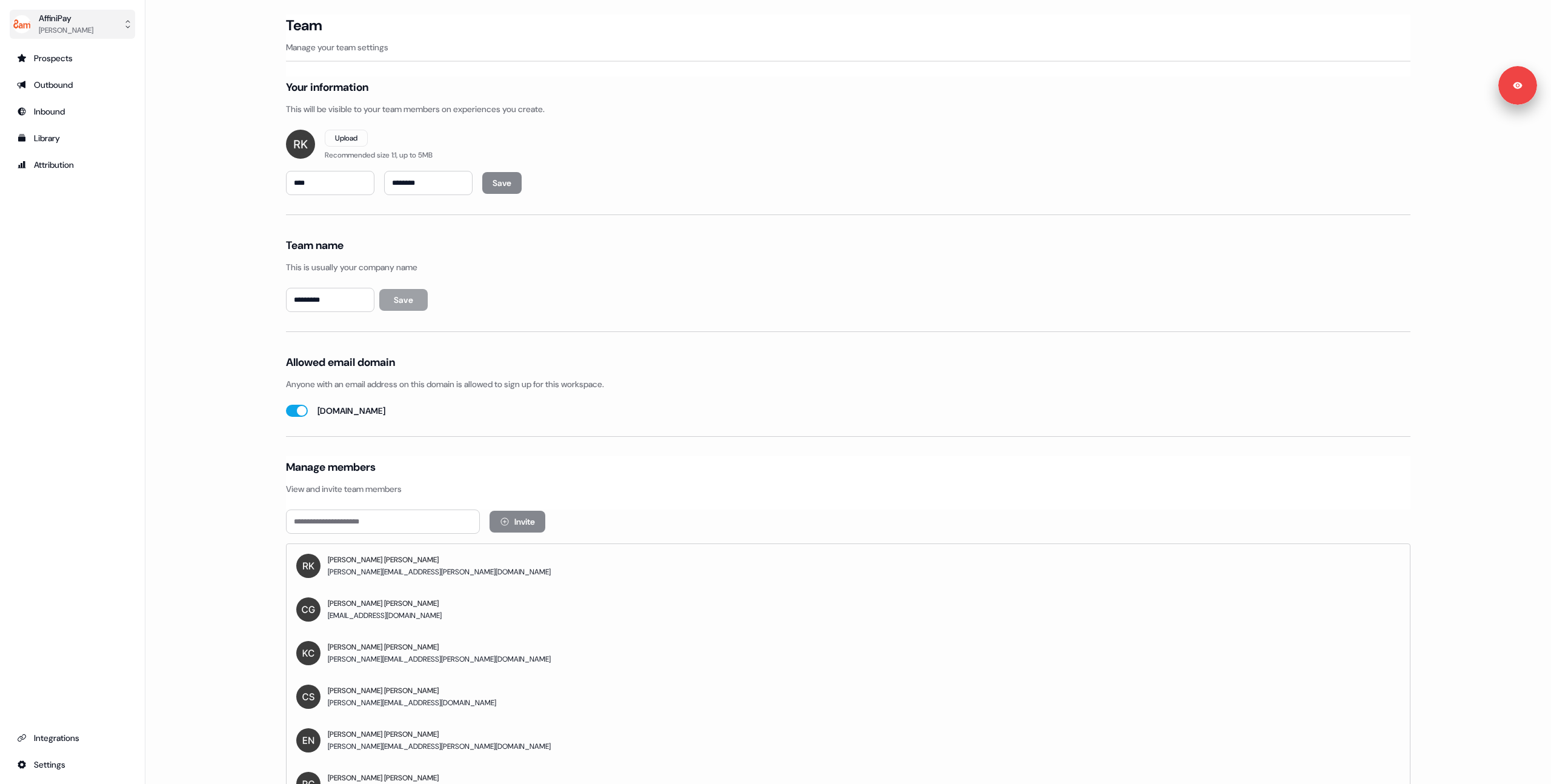
click at [65, 16] on div "AffiniPay" at bounding box center [65, 18] width 54 height 12
click at [64, 106] on div "Logout" at bounding box center [72, 100] width 115 height 22
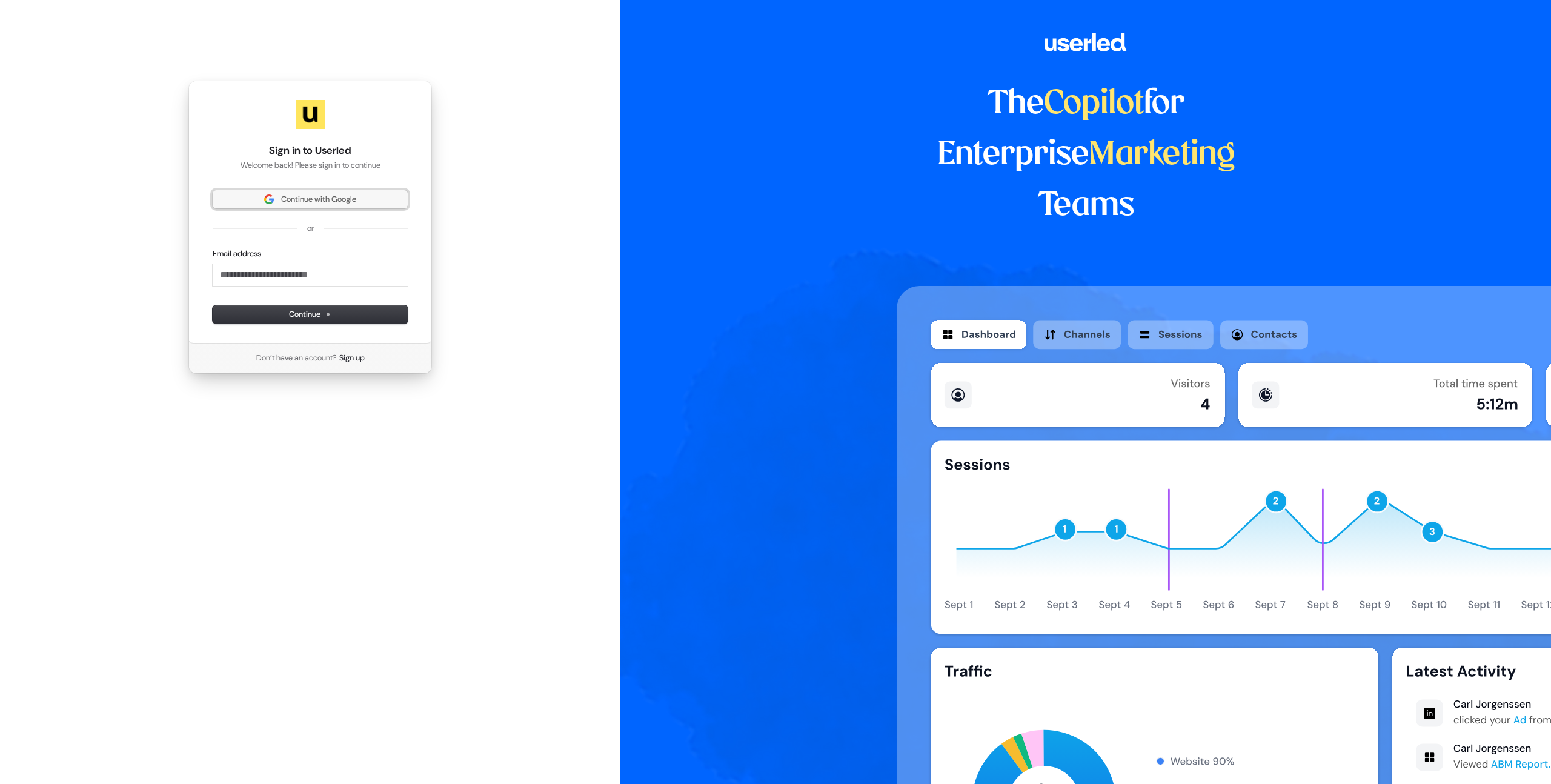
click at [264, 191] on button "Continue with Google" at bounding box center [310, 199] width 195 height 18
